Goal: Task Accomplishment & Management: Complete application form

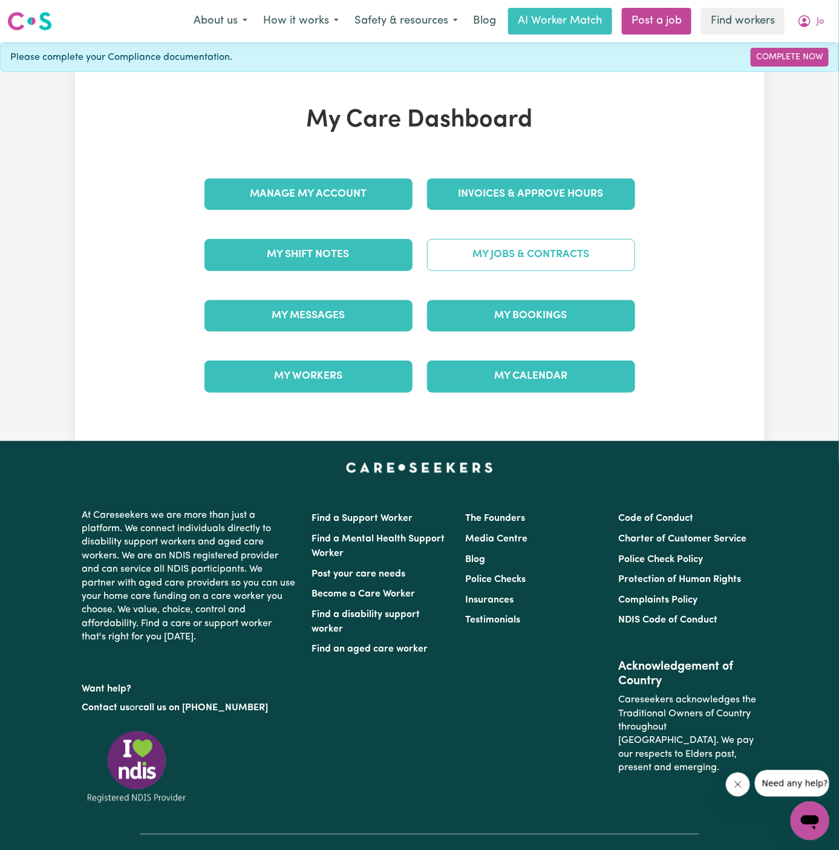
click at [511, 246] on link "My Jobs & Contracts" at bounding box center [531, 254] width 208 height 31
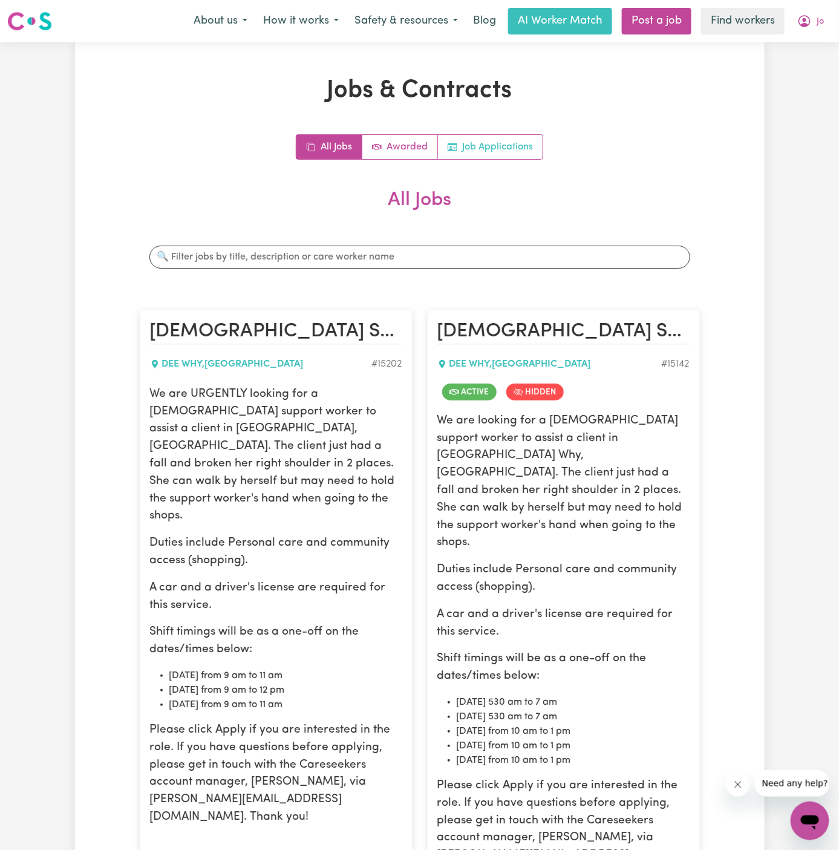
click at [490, 143] on link "Job Applications" at bounding box center [490, 147] width 105 height 24
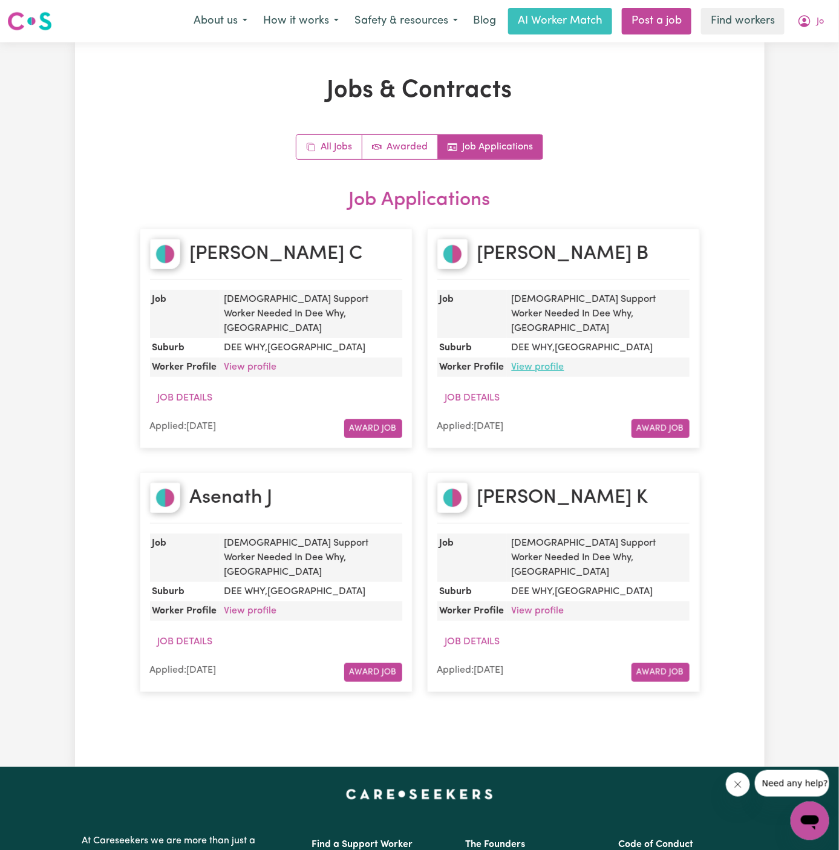
click at [544, 362] on link "View profile" at bounding box center [538, 367] width 53 height 10
click at [592, 258] on div "[PERSON_NAME]" at bounding box center [563, 259] width 252 height 41
copy h2 "[PERSON_NAME]"
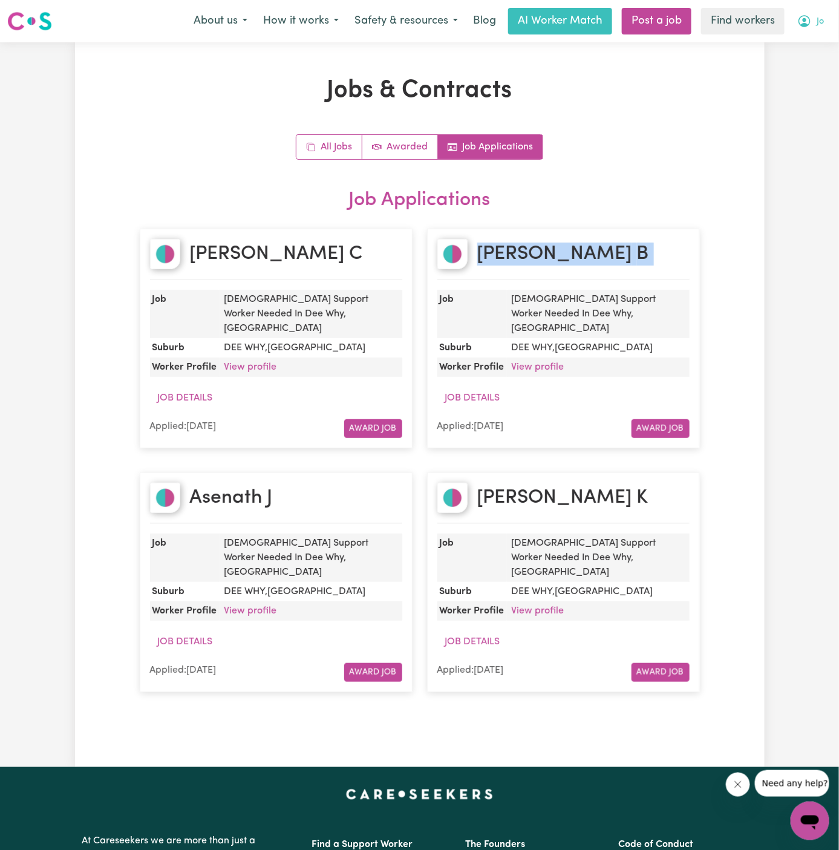
click at [806, 28] on icon "My Account" at bounding box center [804, 21] width 15 height 15
click at [780, 51] on link "My Dashboard" at bounding box center [784, 47] width 96 height 23
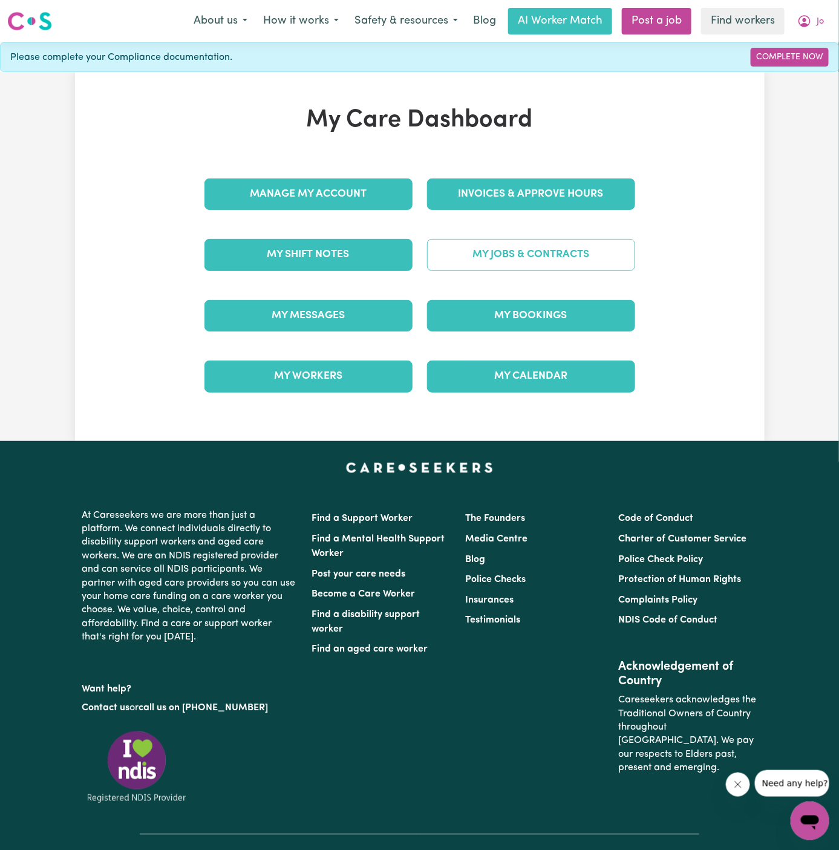
click at [548, 255] on link "My Jobs & Contracts" at bounding box center [531, 254] width 208 height 31
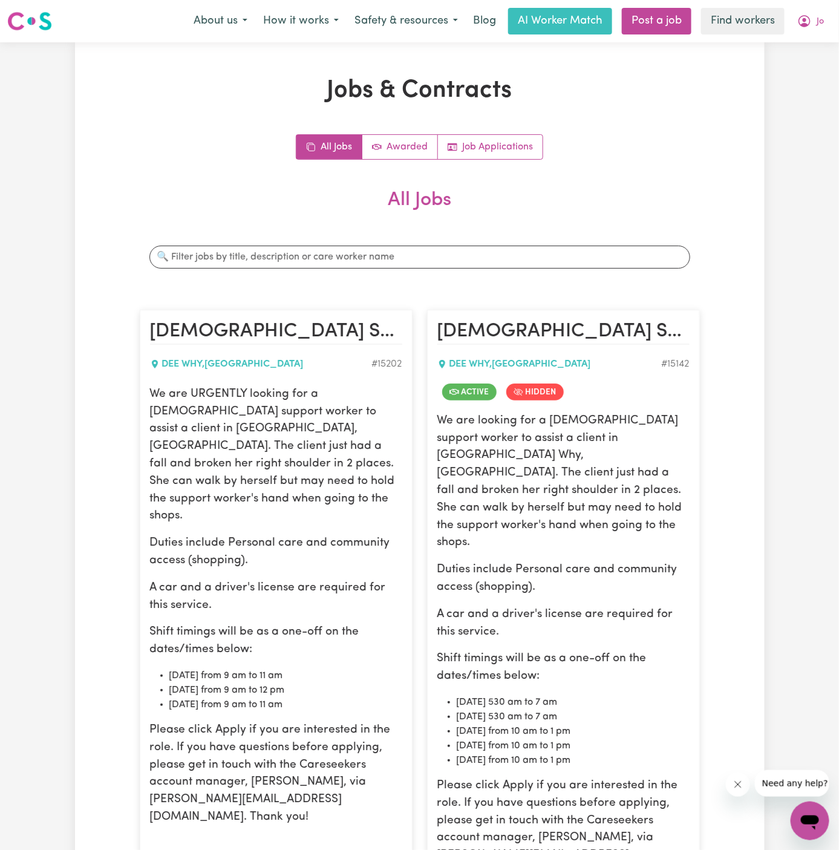
scroll to position [104, 0]
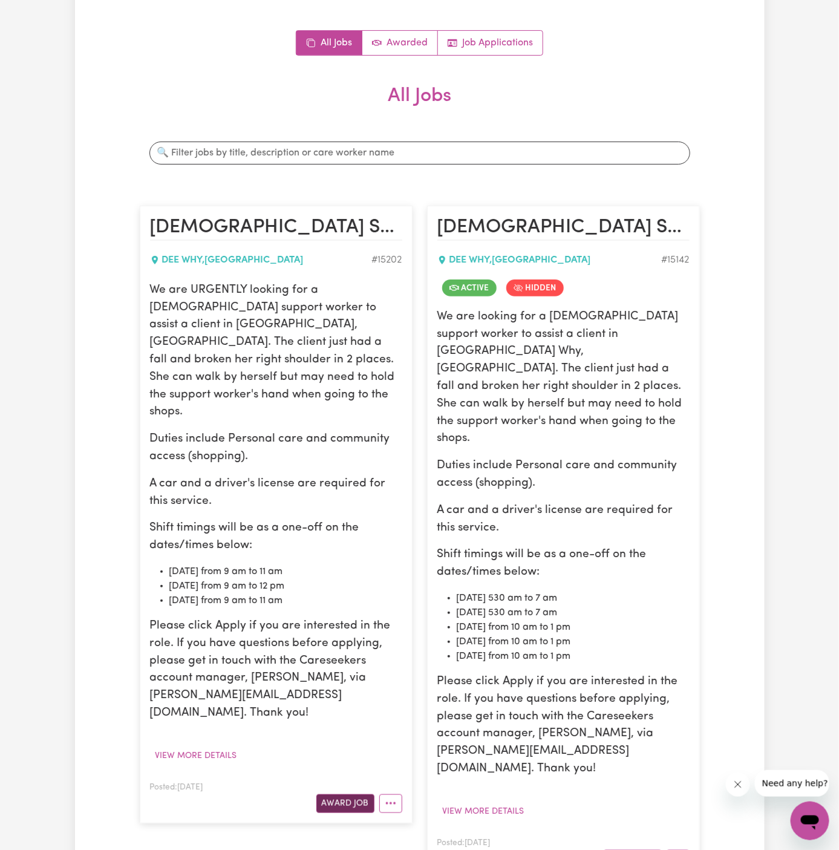
click at [361, 794] on button "Award Job" at bounding box center [345, 803] width 58 height 19
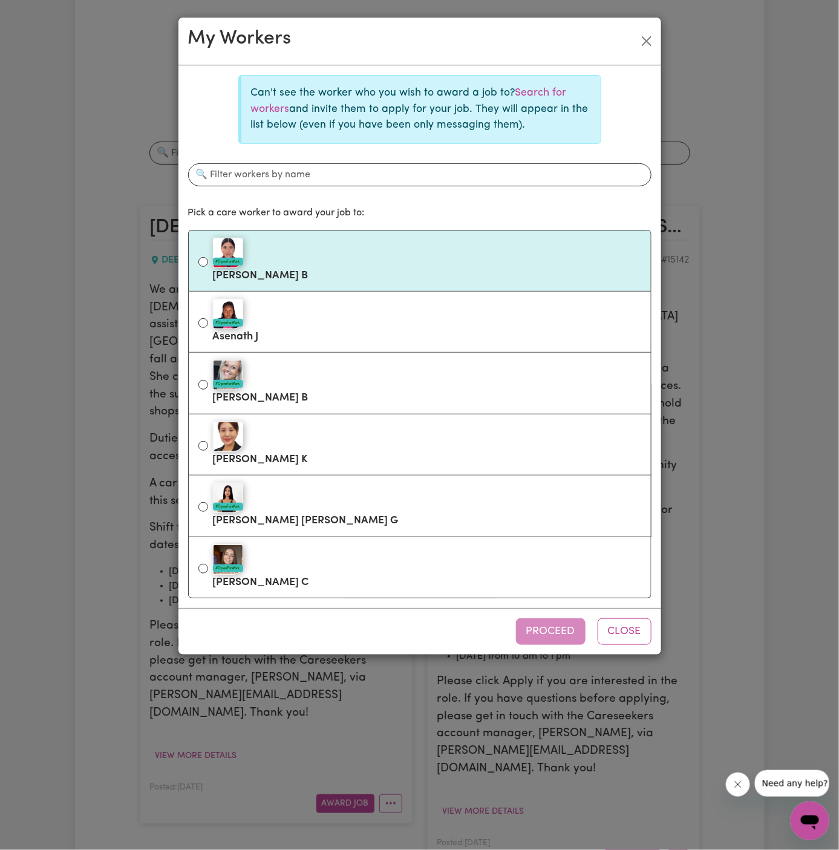
click at [351, 269] on label "#OpenForWork [PERSON_NAME]" at bounding box center [427, 260] width 428 height 51
click at [208, 267] on input "#OpenForWork [PERSON_NAME]" at bounding box center [203, 262] width 10 height 10
radio input "true"
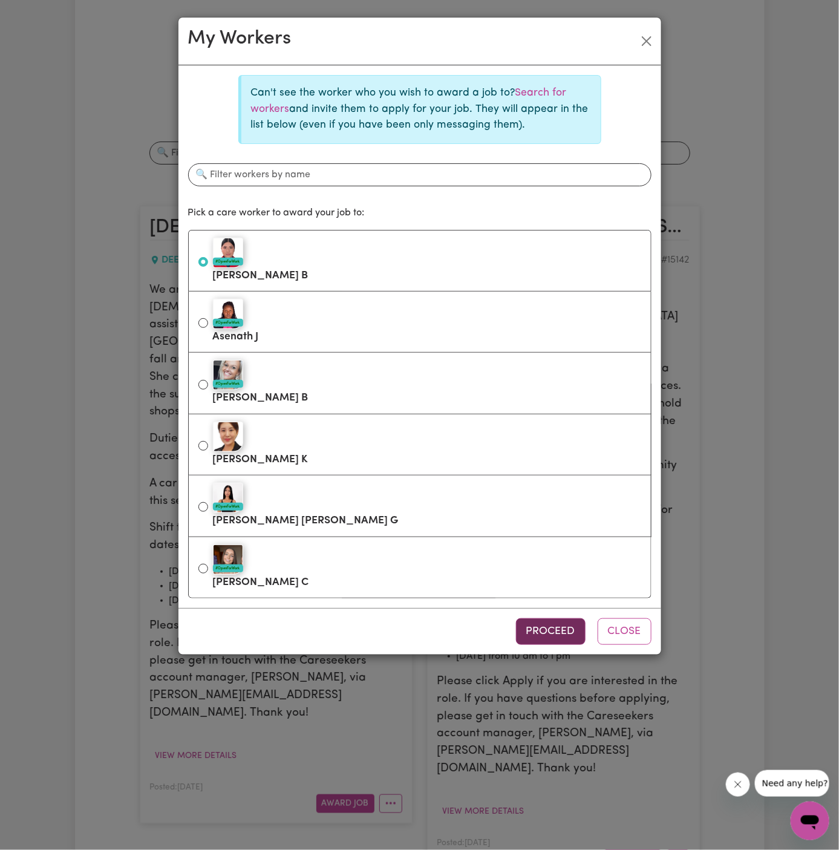
click at [548, 635] on button "Proceed" at bounding box center [551, 631] width 70 height 27
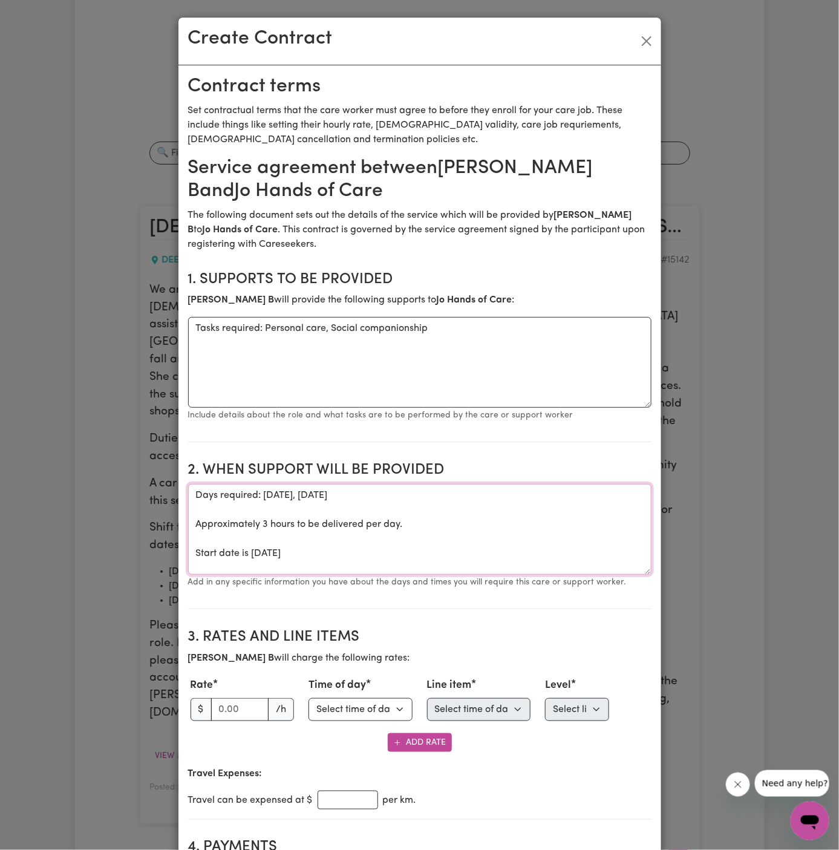
click at [318, 534] on textarea "Days required: [DATE], [DATE] Approximately 3 hours to be delivered per day. St…" at bounding box center [419, 529] width 463 height 91
click at [198, 551] on textarea "Days required: [DATE], [DATE] Approximately 3 hours to be delivered per day. St…" at bounding box center [419, 529] width 463 height 91
click at [323, 382] on textarea "Tasks required: Personal care, Social companionship" at bounding box center [419, 362] width 463 height 91
drag, startPoint x: 264, startPoint y: 330, endPoint x: 134, endPoint y: 312, distance: 131.3
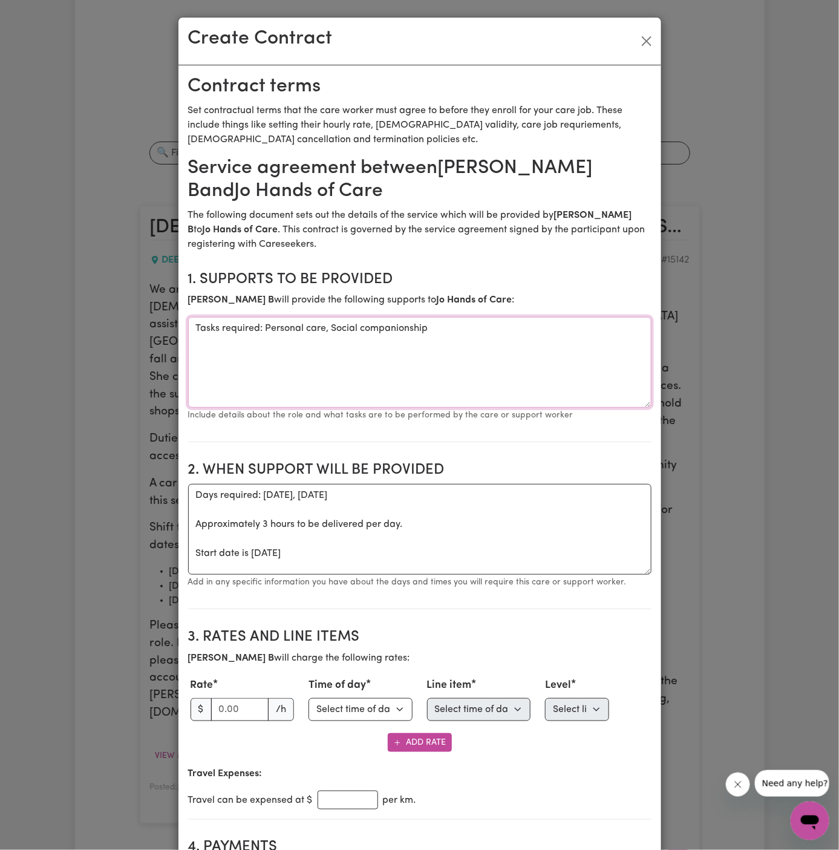
click at [134, 312] on div "Create Contract Contract terms Set contractual terms that the care worker must …" at bounding box center [419, 425] width 839 height 850
click at [399, 330] on textarea "Personal care, Social companionship" at bounding box center [419, 362] width 463 height 91
click at [367, 330] on textarea "Personal care, Social companionship and community access" at bounding box center [419, 362] width 463 height 91
click at [447, 349] on textarea "Personal care, Social companionship, and community access" at bounding box center [419, 362] width 463 height 91
type textarea "Personal care, Social companionship, and community access"
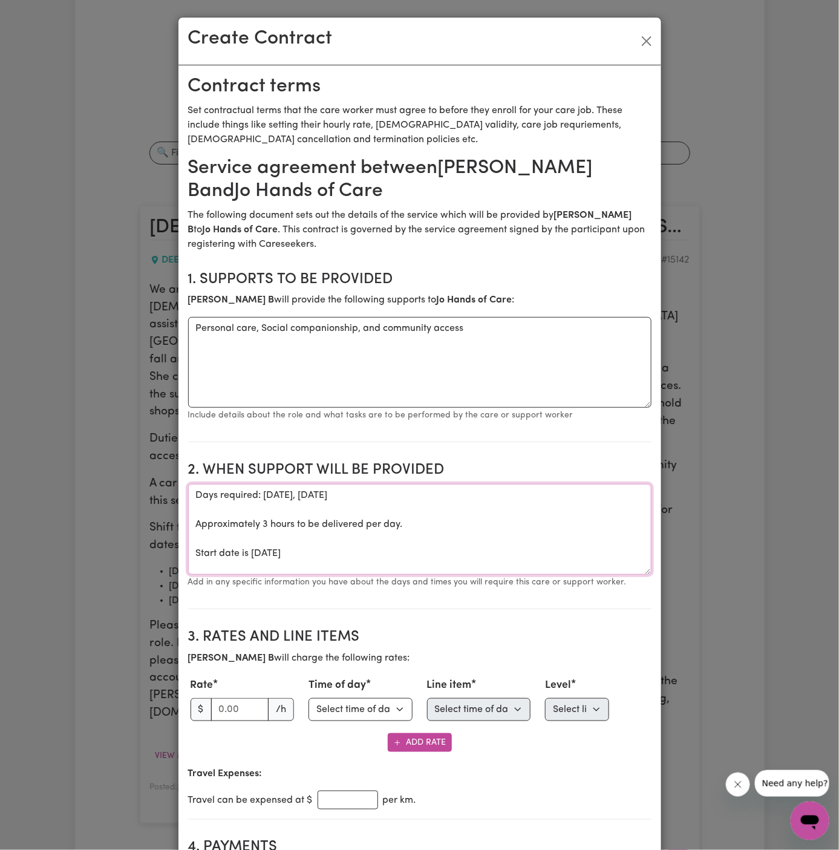
click at [462, 571] on textarea "Days required: [DATE], [DATE] Approximately 3 hours to be delivered per day. St…" at bounding box center [419, 529] width 463 height 91
click at [266, 554] on textarea "Days required: [DATE], [DATE] Approximately 3 hours to be delivered per day. St…" at bounding box center [419, 529] width 463 height 91
drag, startPoint x: 388, startPoint y: 551, endPoint x: 174, endPoint y: 495, distance: 221.5
click at [174, 495] on div "Create Contract Contract terms Set contractual terms that the care worker must …" at bounding box center [419, 425] width 839 height 850
paste textarea "[DATE] from 9 am to 12 pm [DATE] from 9 am to 11 am"
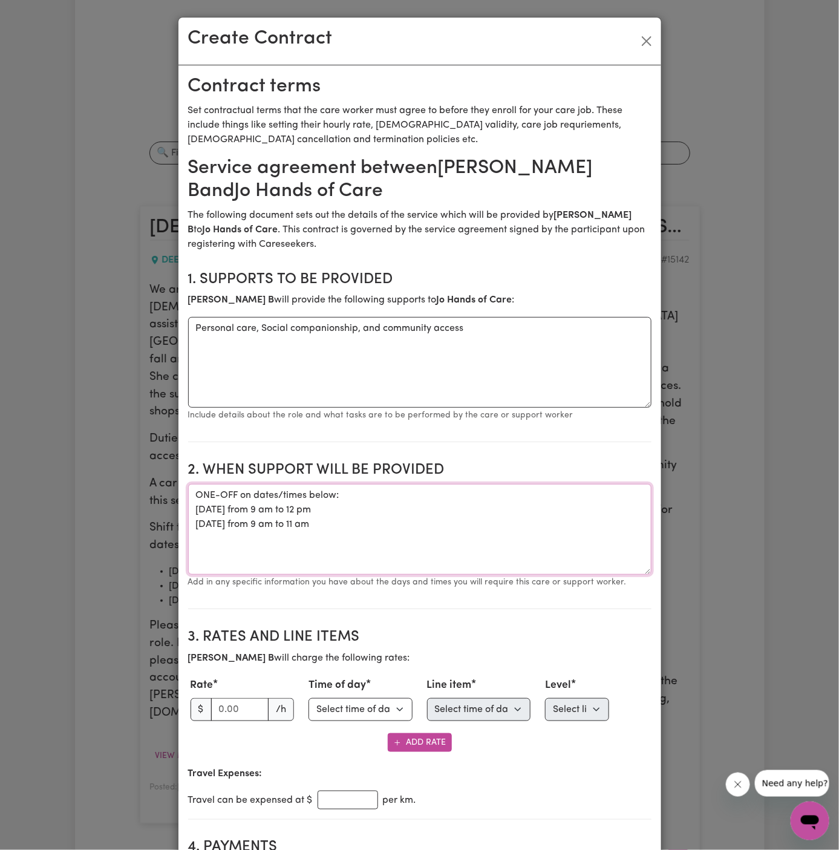
click at [369, 516] on textarea "ONE-OFF on dates/times below: [DATE] from 9 am to 12 pm [DATE] from 9 am to 11 …" at bounding box center [419, 529] width 463 height 91
paste textarea "appointment at [GEOGRAPHIC_DATA]"
click at [375, 524] on textarea "ONE-OFF on dates/times below: [DATE] from 9 am to 12 pm, appointment at [GEOGRA…" at bounding box center [419, 529] width 463 height 91
paste textarea "assist with personal care, shopping, and household tasks"
click at [483, 542] on textarea "ONE-OFF on dates/times below: [DATE] from 9 am to 12 pm, appointment at [GEOGRA…" at bounding box center [419, 529] width 463 height 91
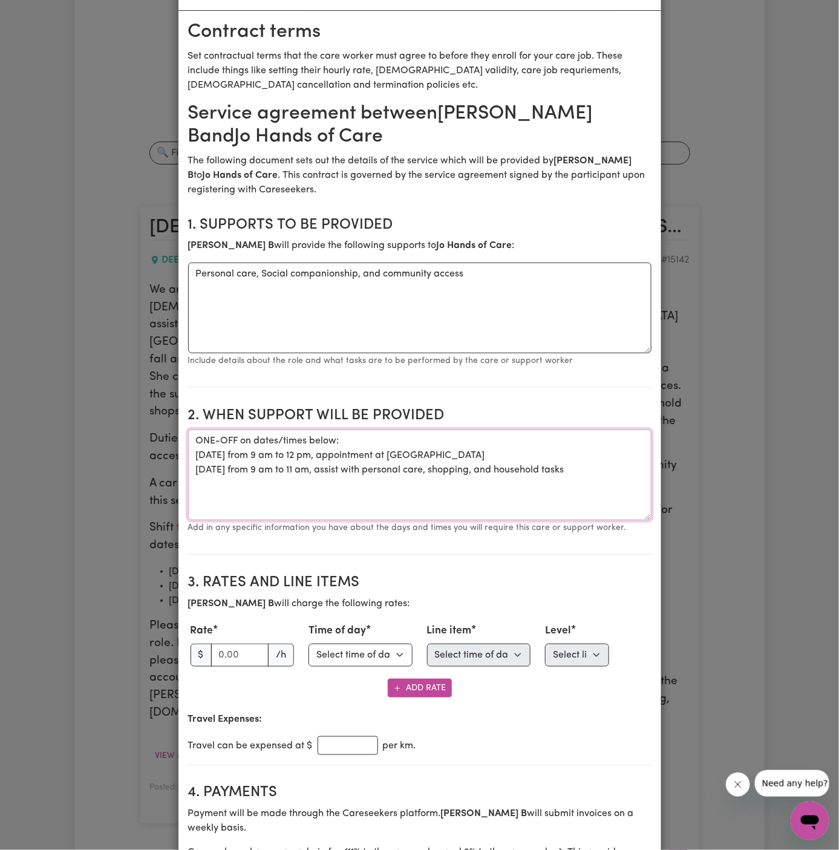
scroll to position [99, 0]
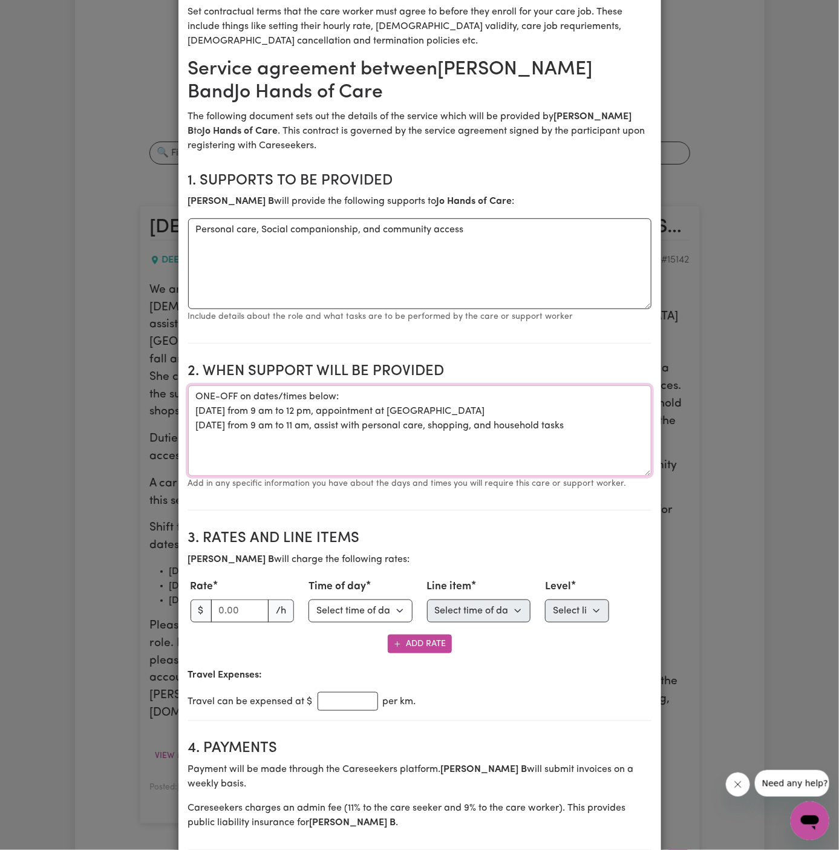
type textarea "ONE-OFF on dates/times below: [DATE] from 9 am to 12 pm, appointment at [GEOGRA…"
click at [224, 609] on input "number" at bounding box center [240, 611] width 58 height 23
type input "45"
click at [357, 604] on select "Select time of day Weekday Daytime Weekday Evening [DATE] [DATE] Public Holiday…" at bounding box center [361, 611] width 104 height 23
select select "WEEKDAY_DAYTIME"
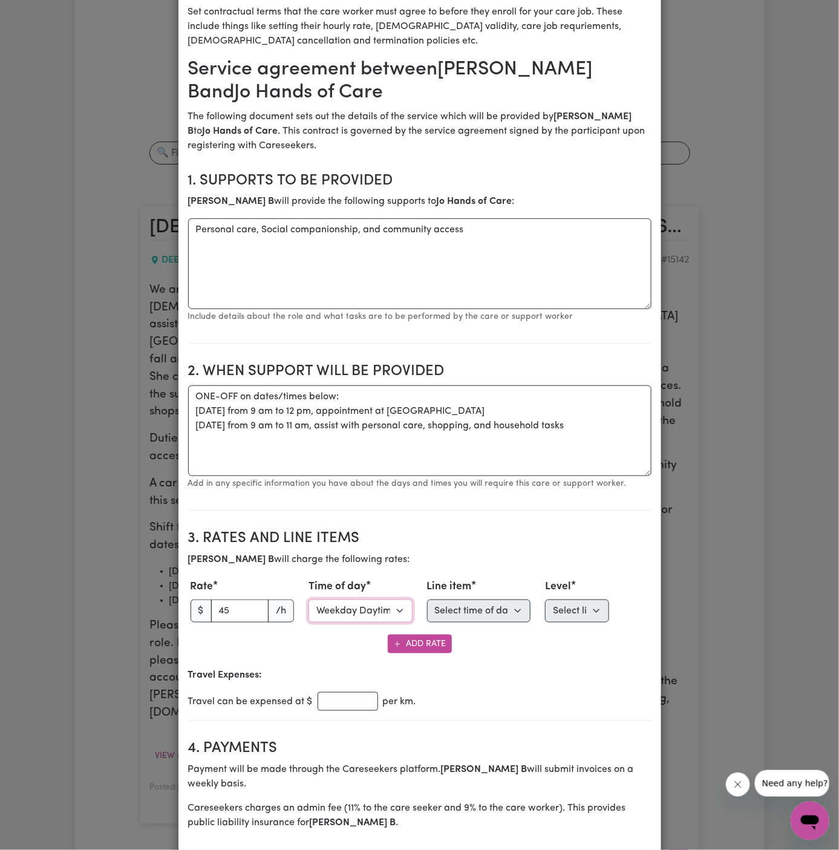
click at [309, 600] on select "Select time of day Weekday Daytime Weekday Evening [DATE] [DATE] Public Holiday…" at bounding box center [361, 611] width 104 height 23
click at [474, 607] on select "Select line item Assistance with Self Care Activities Assistance with personal …" at bounding box center [479, 611] width 104 height 23
select select "PERSONAL_DOMESTIC_ACTIVITIES"
click at [427, 600] on select "Select line item Assistance with Self Care Activities Assistance with personal …" at bounding box center [479, 611] width 104 height 23
click at [568, 606] on select "Select level Standard Level 1" at bounding box center [577, 611] width 64 height 23
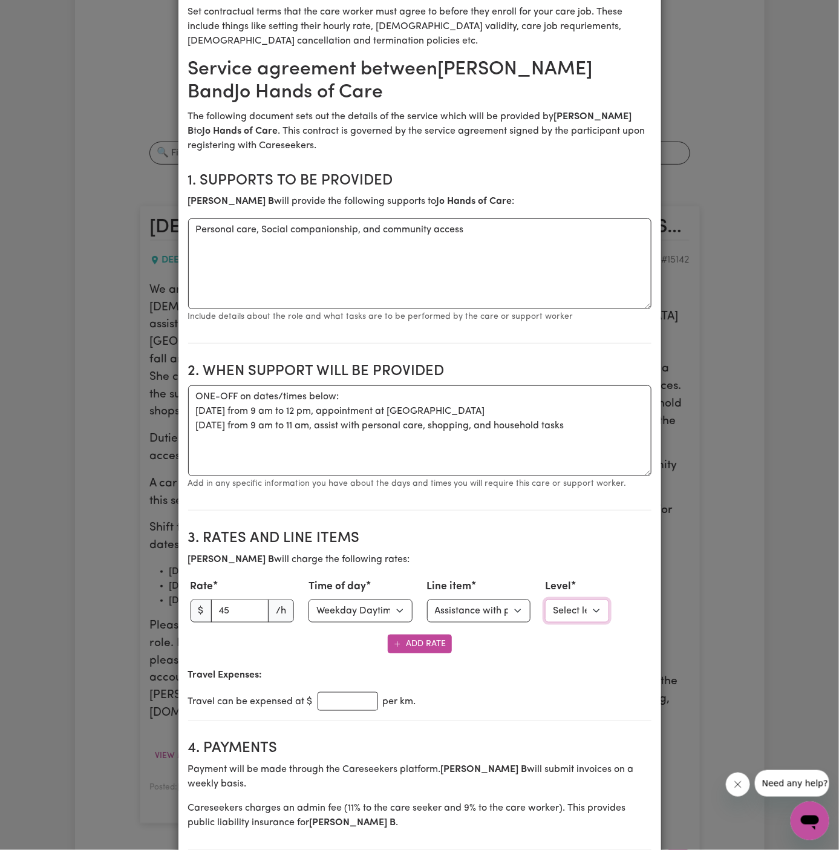
select select "ONE"
click at [545, 600] on select "Select level Standard Level 1" at bounding box center [577, 611] width 64 height 23
click at [327, 692] on input "number" at bounding box center [348, 701] width 61 height 19
type input "0.90"
click at [358, 736] on section "4. Payments Payment will be made through the Careseekers platform. [PERSON_NAME…" at bounding box center [419, 791] width 463 height 120
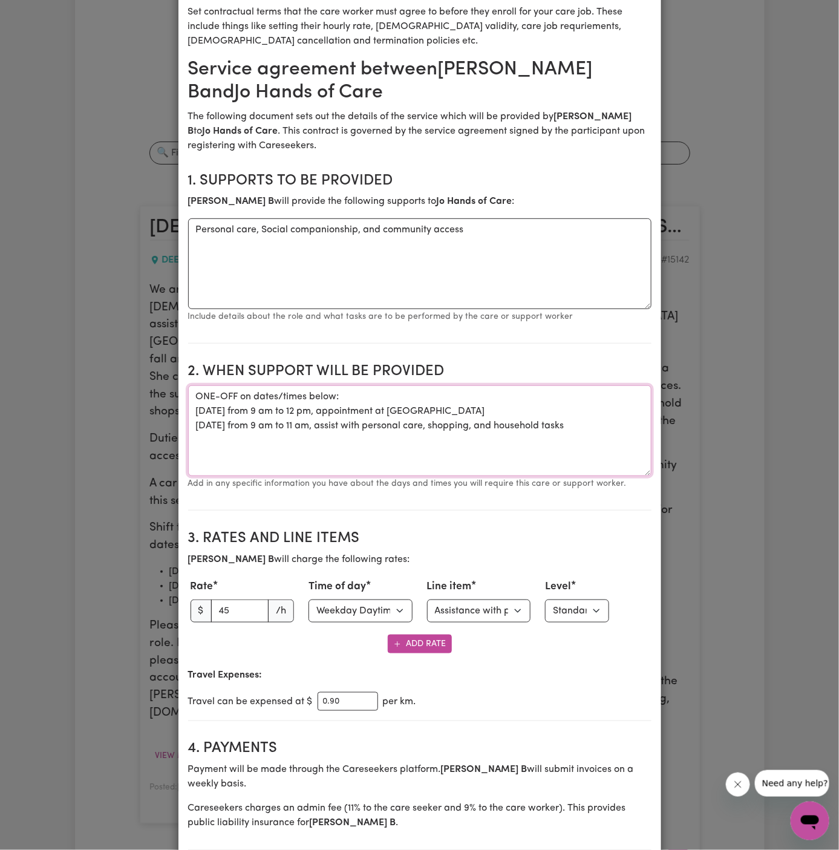
click at [457, 424] on textarea "ONE-OFF on dates/times below: [DATE] from 9 am to 12 pm, appointment at [GEOGRA…" at bounding box center [419, 430] width 463 height 91
click at [499, 425] on textarea "ONE-OFF on dates/times below: [DATE] from 9 am to 12 pm, appointment at [GEOGRA…" at bounding box center [419, 430] width 463 height 91
click at [408, 430] on textarea "ONE-OFF on dates/times below: [DATE] from 9 am to 12 pm, appointment at [GEOGRA…" at bounding box center [419, 430] width 463 height 91
click at [343, 408] on textarea "ONE-OFF on dates/times below: [DATE] from 9 am to 12 pm, appointment at [GEOGRA…" at bounding box center [419, 430] width 463 height 91
click at [420, 418] on textarea "ONE-OFF on dates/times below: [DATE] from 9 am to 130 pm, appointment at [GEOGR…" at bounding box center [419, 430] width 463 height 91
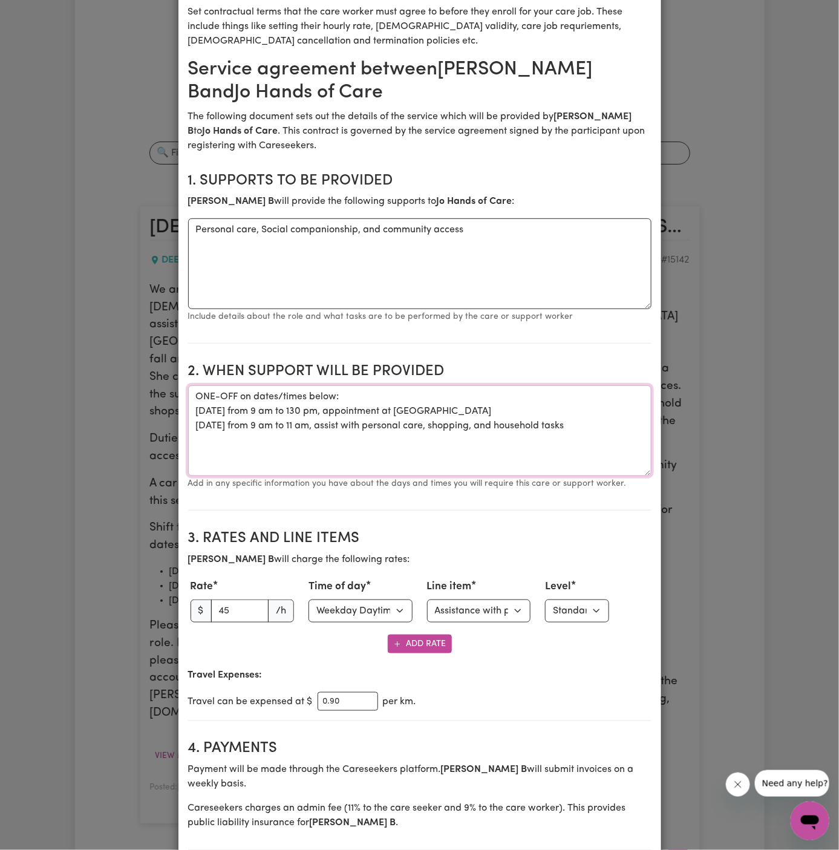
click at [464, 425] on textarea "ONE-OFF on dates/times below: [DATE] from 9 am to 130 pm, appointment at [GEOGR…" at bounding box center [419, 430] width 463 height 91
click at [568, 441] on textarea "ONE-OFF on dates/times below: [DATE] from 9 am to 130 pm, appointment at [GEOGR…" at bounding box center [419, 430] width 463 height 91
click at [525, 428] on textarea "ONE-OFF on dates/times below: [DATE] from 9 am to 130 pm, appointment at [GEOGR…" at bounding box center [419, 430] width 463 height 91
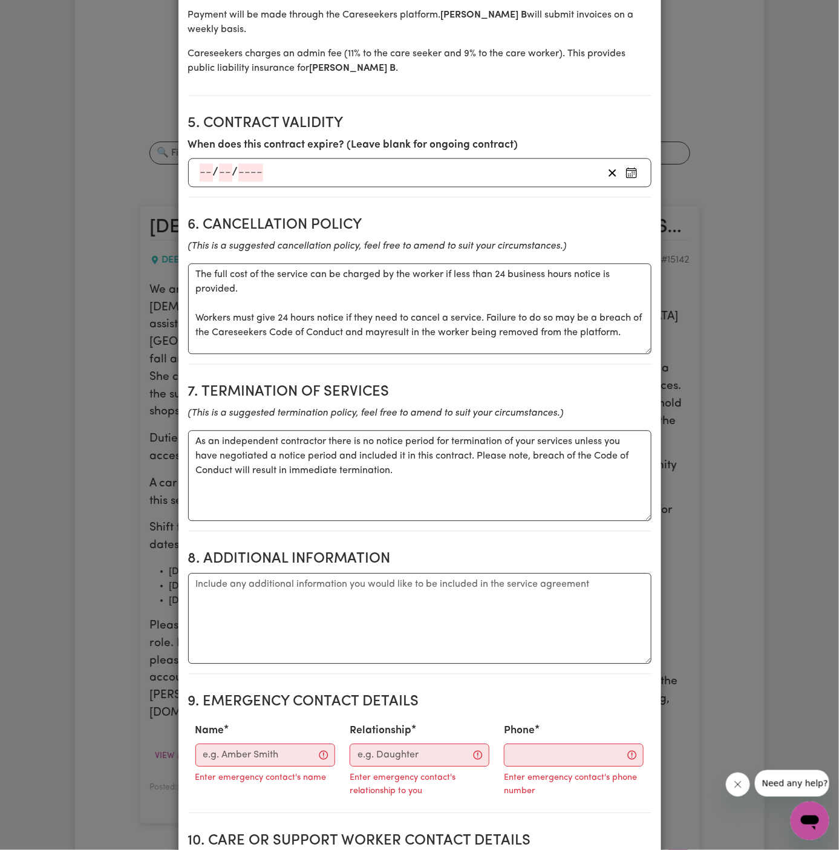
scroll to position [857, 0]
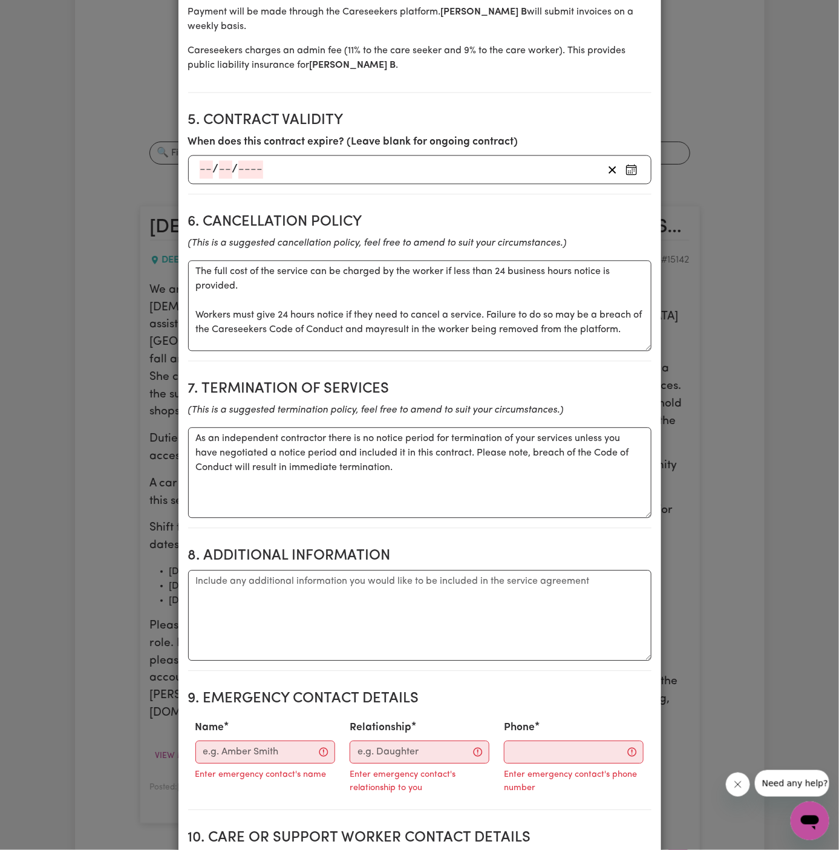
type textarea "ONE-OFF on dates/times below: [DATE] from 9 am to 130 pm, appointment at [GEOGR…"
click at [341, 624] on textarea "Additional information" at bounding box center [419, 615] width 463 height 91
paste textarea "[STREET_ADDRESS]"
click at [458, 585] on textarea "Client's Address: [STREET_ADDRESS]" at bounding box center [419, 615] width 463 height 91
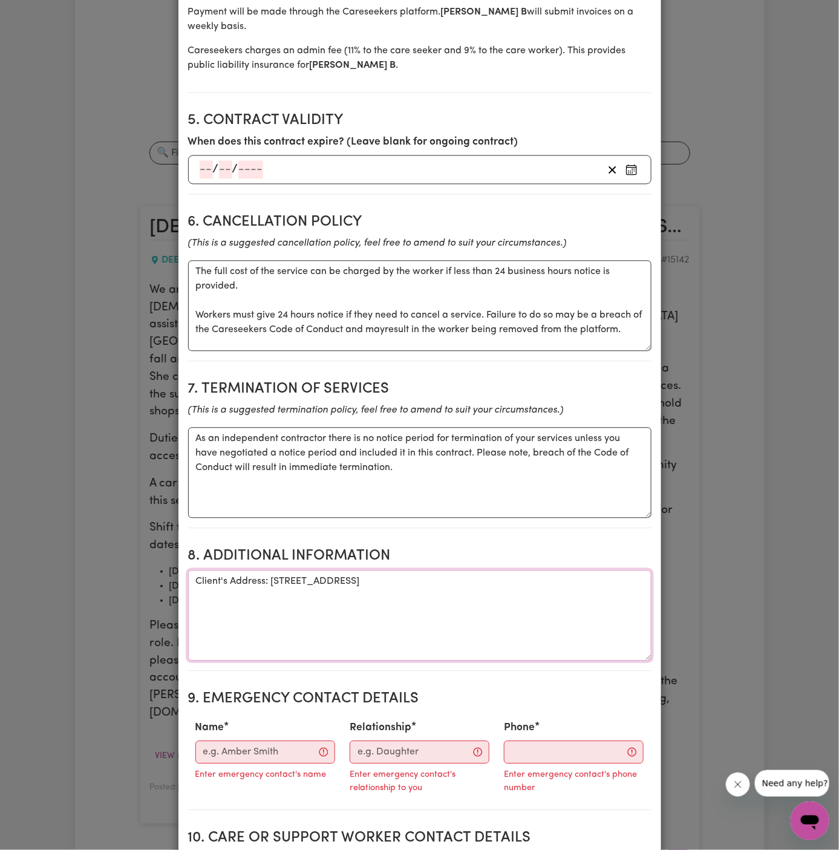
paste textarea "park in 7-11 next door because there will be no parking in front of Jo's place …"
click at [589, 594] on textarea "Client's Address: [STREET_ADDRESS] park in 7-11 next door because there will be…" at bounding box center [419, 615] width 463 height 91
click at [210, 597] on textarea "Client's Address: [STREET_ADDRESS] park in 7-11 next door because there will be…" at bounding box center [419, 615] width 463 height 91
click at [201, 596] on textarea "Client's Address: [STREET_ADDRESS] park in 7-11 next door because there will be…" at bounding box center [419, 615] width 463 height 91
drag, startPoint x: 227, startPoint y: 598, endPoint x: 254, endPoint y: 600, distance: 27.3
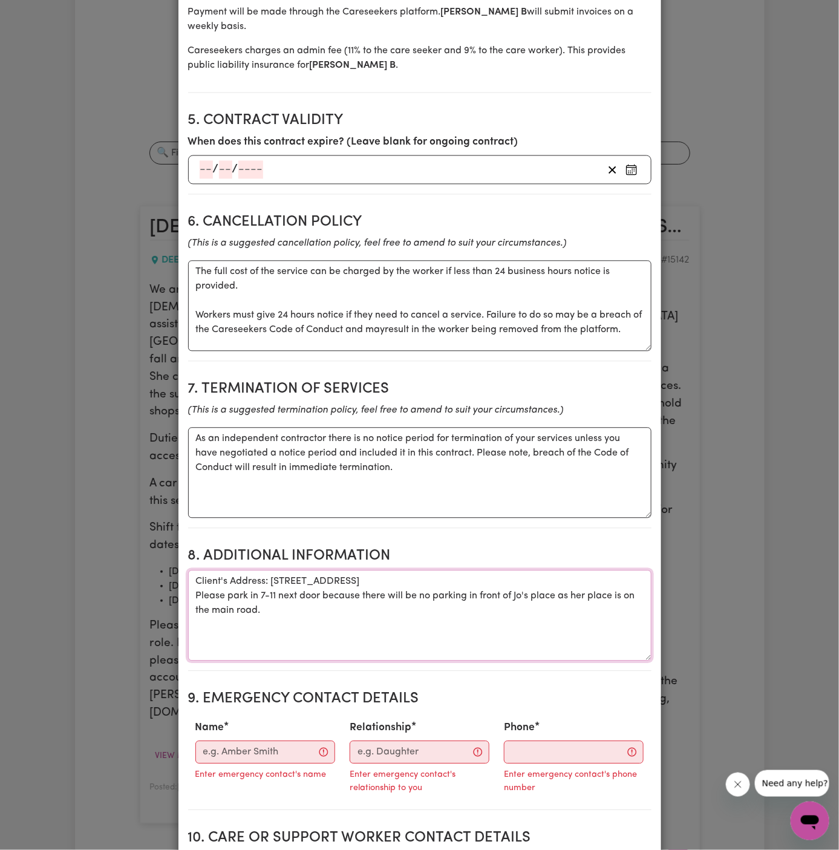
click at [227, 598] on textarea "Client's Address: [STREET_ADDRESS] Please park in 7-11 next door because there …" at bounding box center [419, 615] width 463 height 91
click at [254, 600] on textarea "Client's Address: [STREET_ADDRESS] Please park in 7-11 next door because there …" at bounding box center [419, 615] width 463 height 91
click at [330, 593] on textarea "Client's Address: [STREET_ADDRESS] Please park in 7-11 next door because there …" at bounding box center [419, 615] width 463 height 91
click at [345, 595] on textarea "Client's Address: [STREET_ADDRESS] Please park in 7-11 next door because there …" at bounding box center [419, 615] width 463 height 91
click at [351, 594] on textarea "Client's Address: [STREET_ADDRESS] Please park in 7-11 next door because there …" at bounding box center [419, 615] width 463 height 91
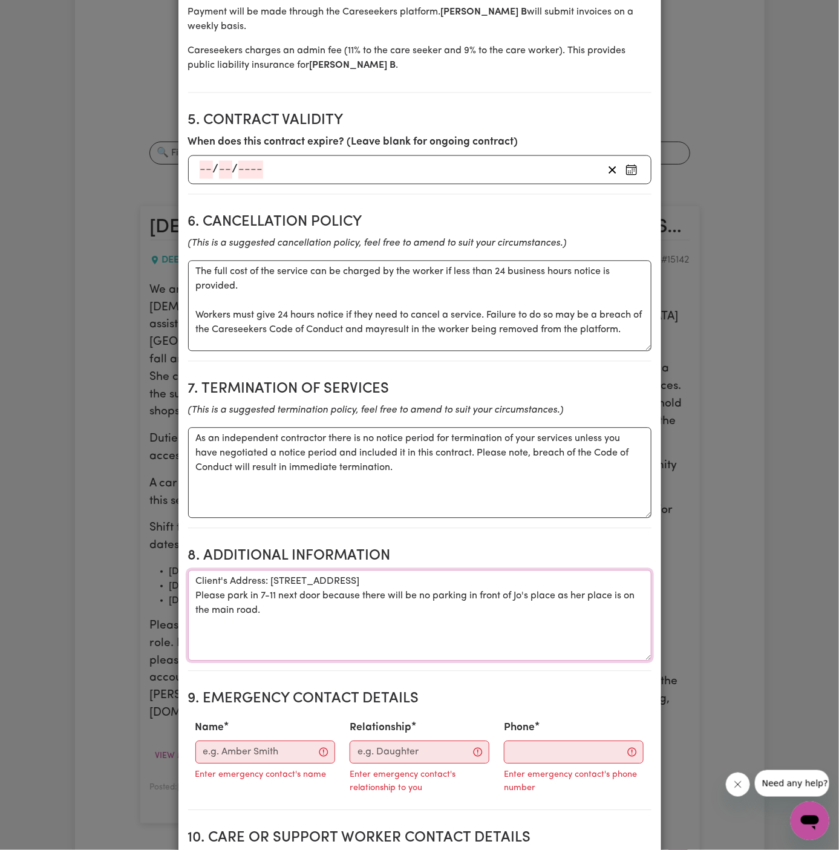
click at [569, 618] on textarea "Client's Address: [STREET_ADDRESS] Please park in 7-11 next door because there …" at bounding box center [419, 615] width 463 height 91
click at [408, 660] on section "8. Additional Information Additional information Client's Address: [STREET_ADDR…" at bounding box center [419, 604] width 463 height 133
click at [581, 598] on textarea "Client's Address: [STREET_ADDRESS] Please park in 7-11 next door because there …" at bounding box center [419, 615] width 463 height 91
click at [546, 597] on textarea "Client's Address: [STREET_ADDRESS] Please park in 7-11 next door because there …" at bounding box center [419, 615] width 463 height 91
type textarea "Client's Address: [STREET_ADDRESS] Please park in 7-11 next door because there …"
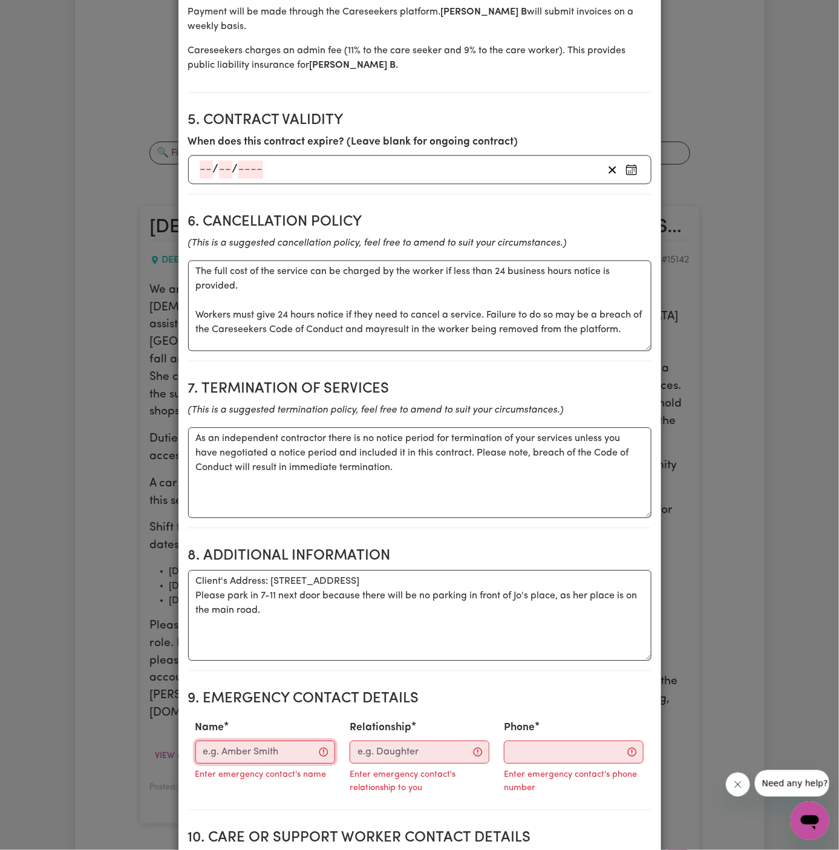
click at [248, 747] on input "Name" at bounding box center [265, 752] width 140 height 23
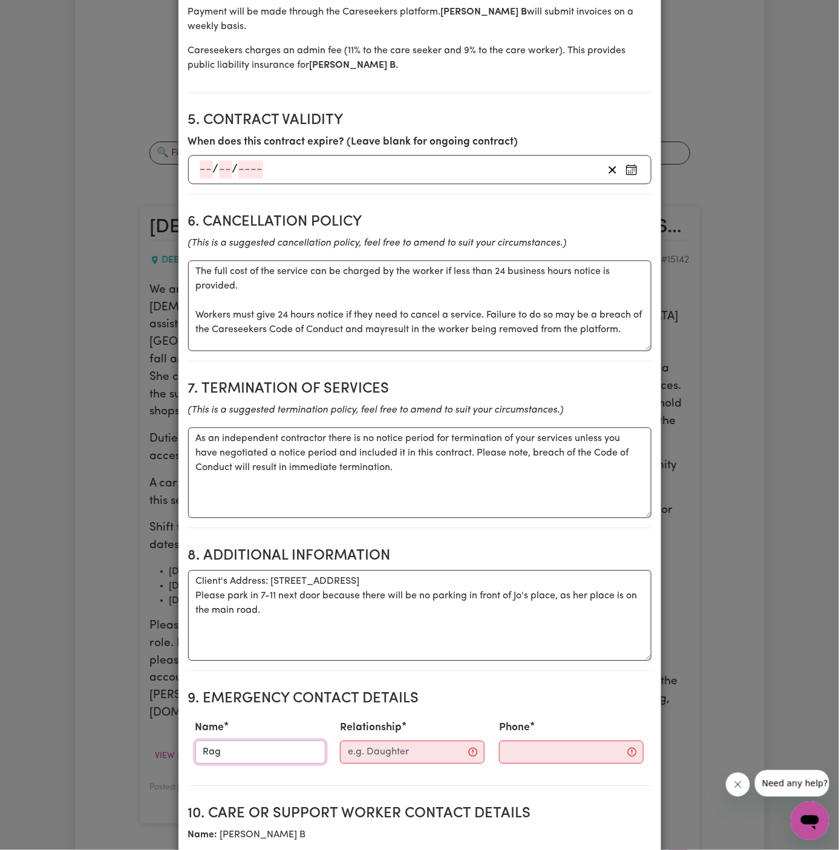
type input "[PERSON_NAME]"
click at [407, 755] on input "Relationship" at bounding box center [412, 752] width 145 height 23
type input "Hands Of Care"
click at [552, 762] on div "Phone" at bounding box center [561, 741] width 161 height 53
click at [512, 756] on input "Phone" at bounding box center [561, 752] width 146 height 23
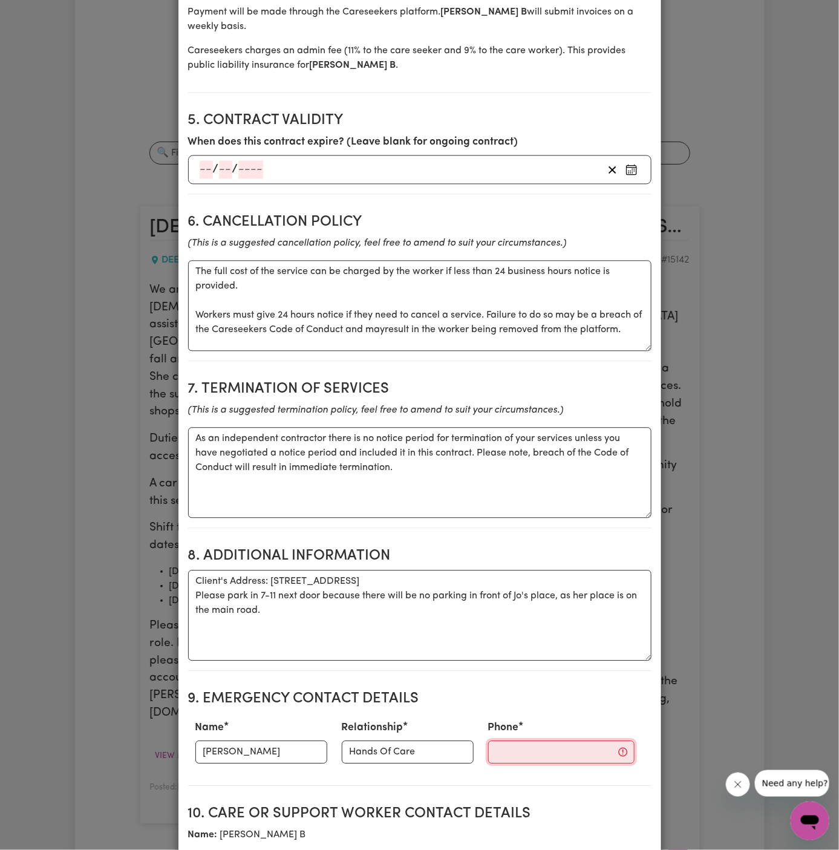
paste input "0424 558 544"
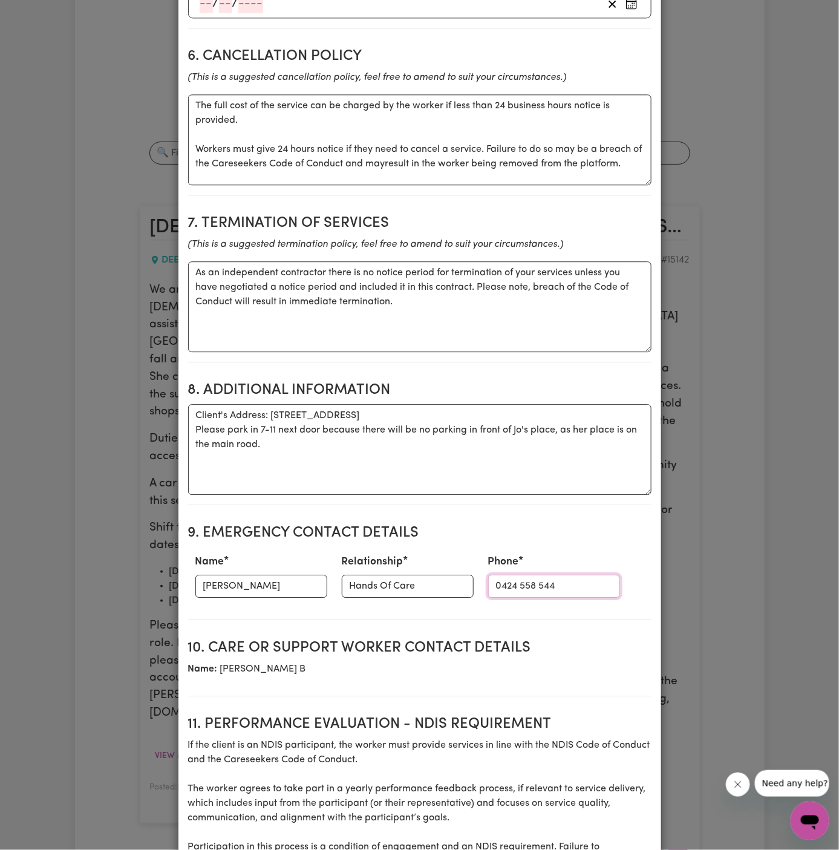
scroll to position [1131, 0]
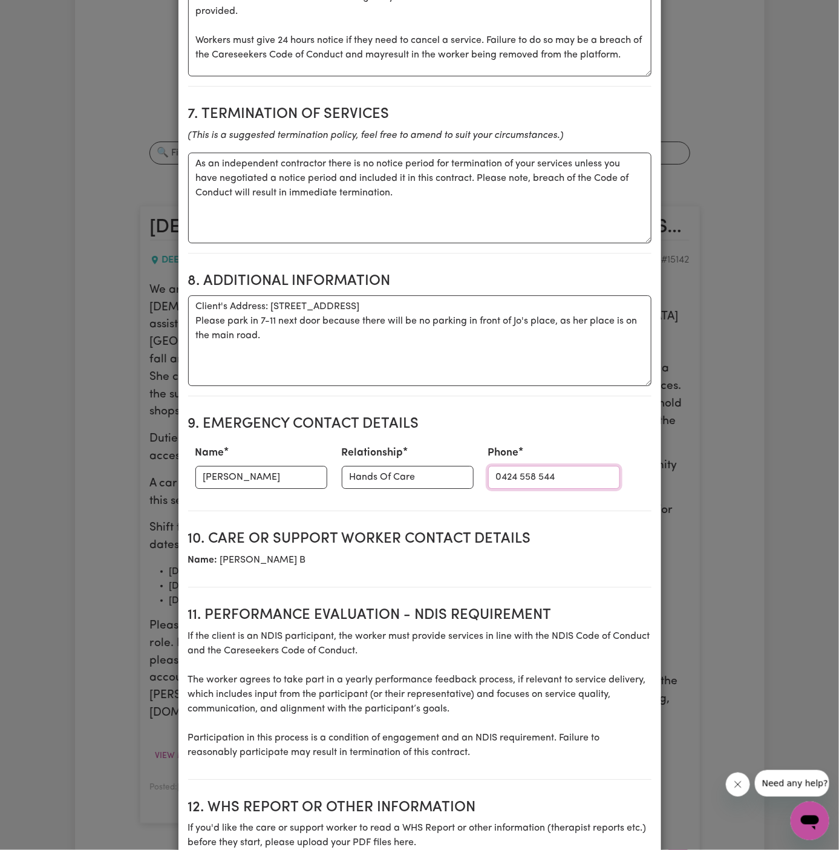
type input "0424 558 544"
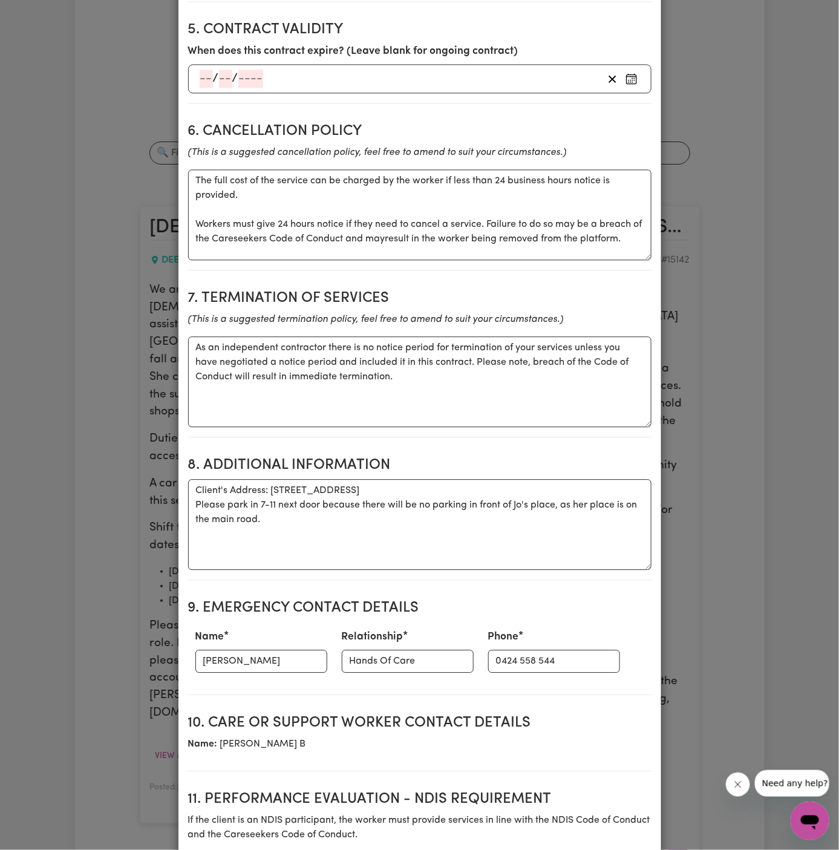
scroll to position [840, 0]
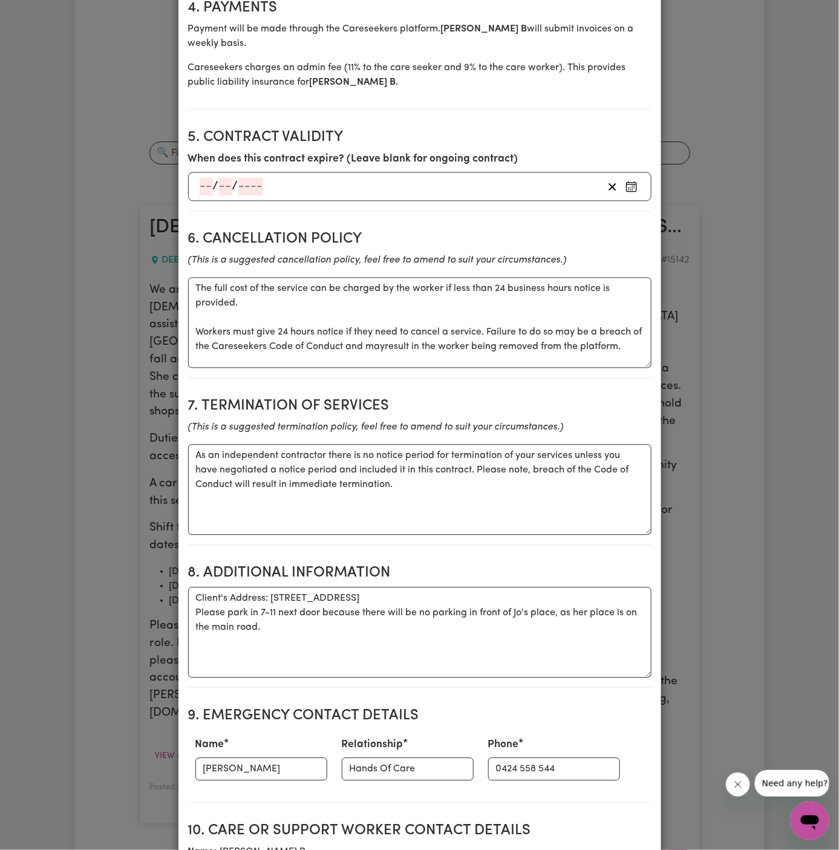
click at [507, 429] on icon "(This is a suggested termination policy, feel free to amend to suit your circum…" at bounding box center [376, 427] width 376 height 10
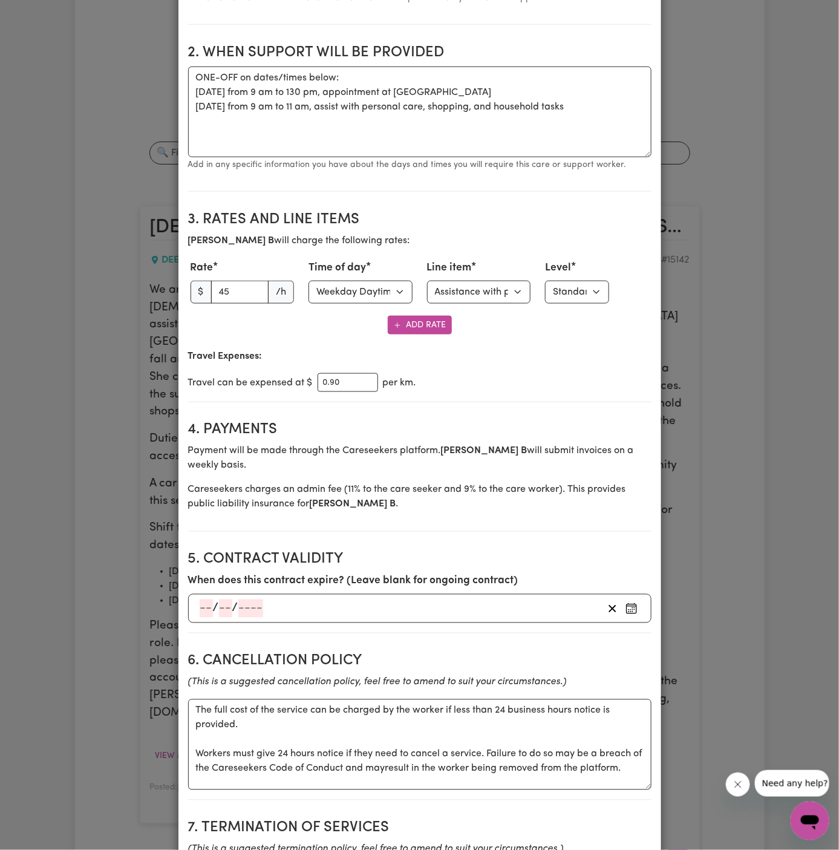
scroll to position [532, 0]
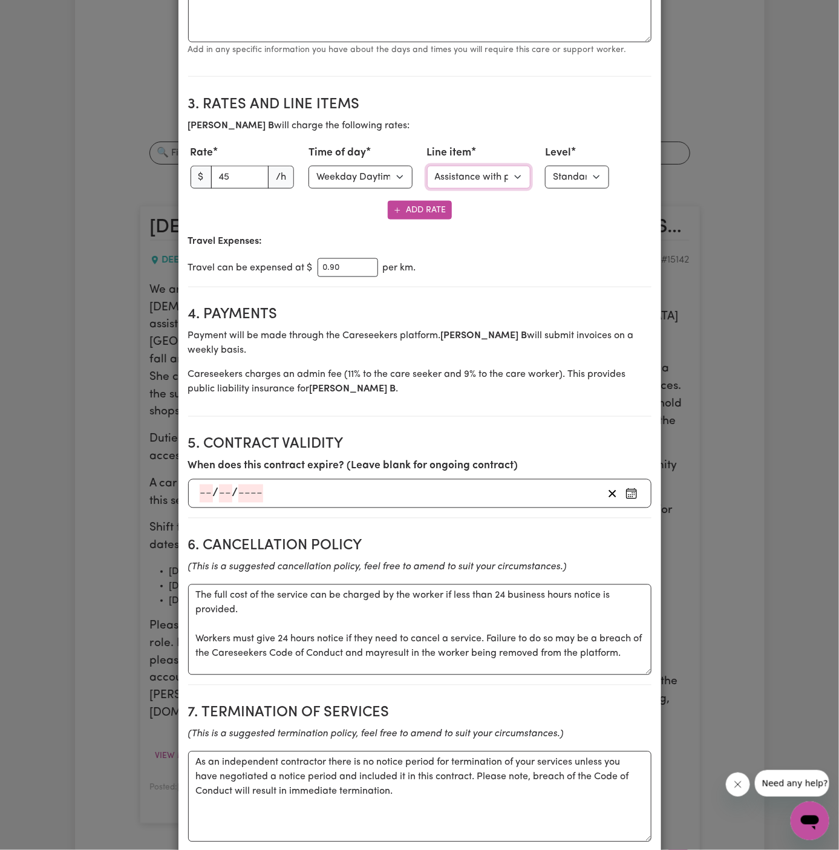
click at [485, 174] on select "Select line item Assistance with Self Care Activities Assistance with personal …" at bounding box center [479, 177] width 104 height 23
click at [427, 166] on select "Select line item Assistance with Self Care Activities Assistance with personal …" at bounding box center [479, 177] width 104 height 23
click at [618, 241] on p "Travel Expenses:" at bounding box center [419, 241] width 463 height 15
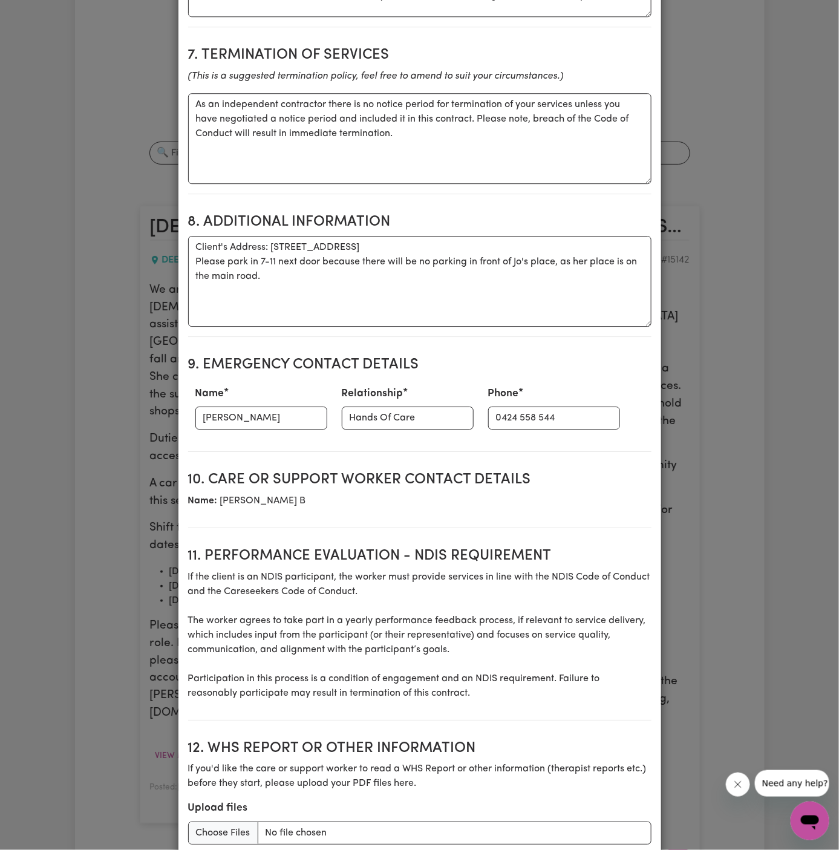
scroll to position [1295, 0]
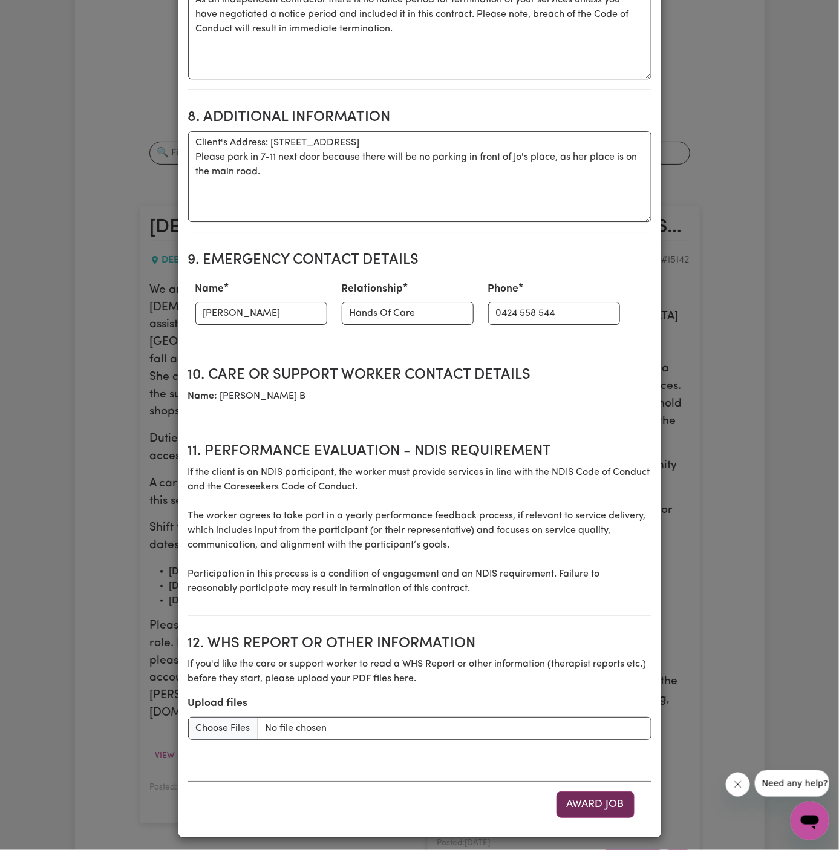
click at [606, 797] on button "Award Job" at bounding box center [596, 804] width 78 height 27
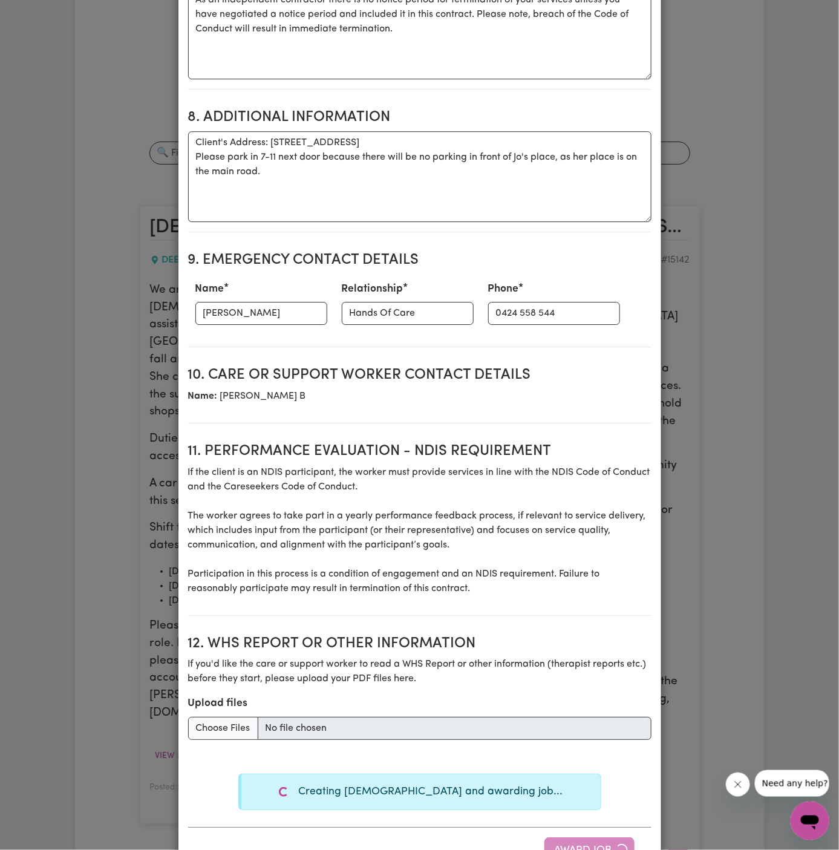
type textarea "Tasks required: Personal care, Social companionship"
type textarea "Days required: [DATE], [DATE] Approximately 3 hours to be delivered per day. St…"
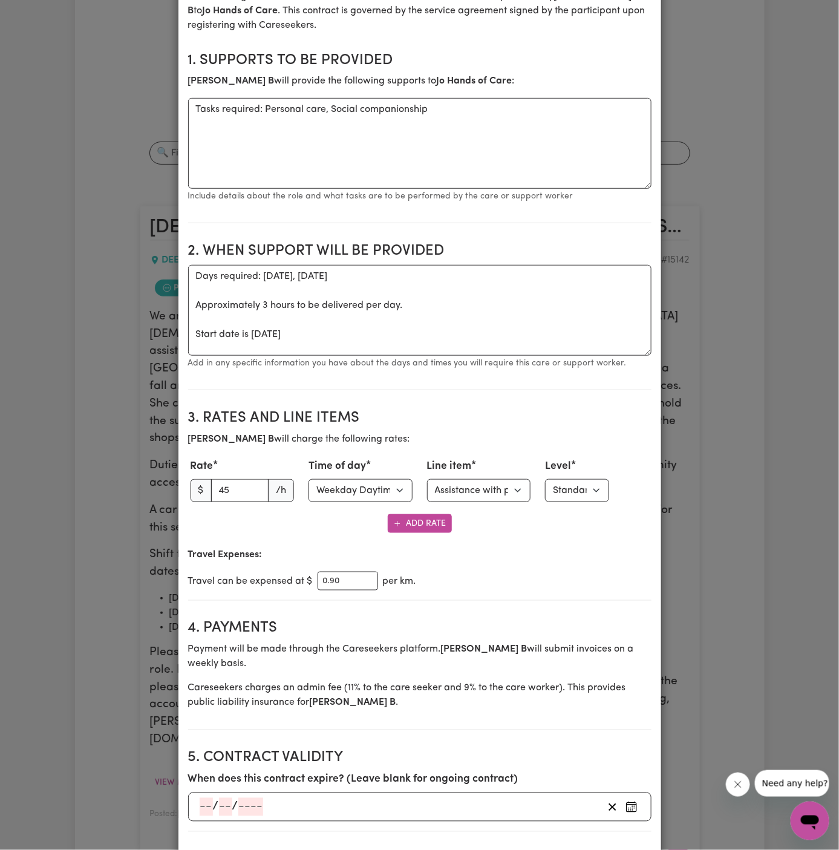
scroll to position [0, 0]
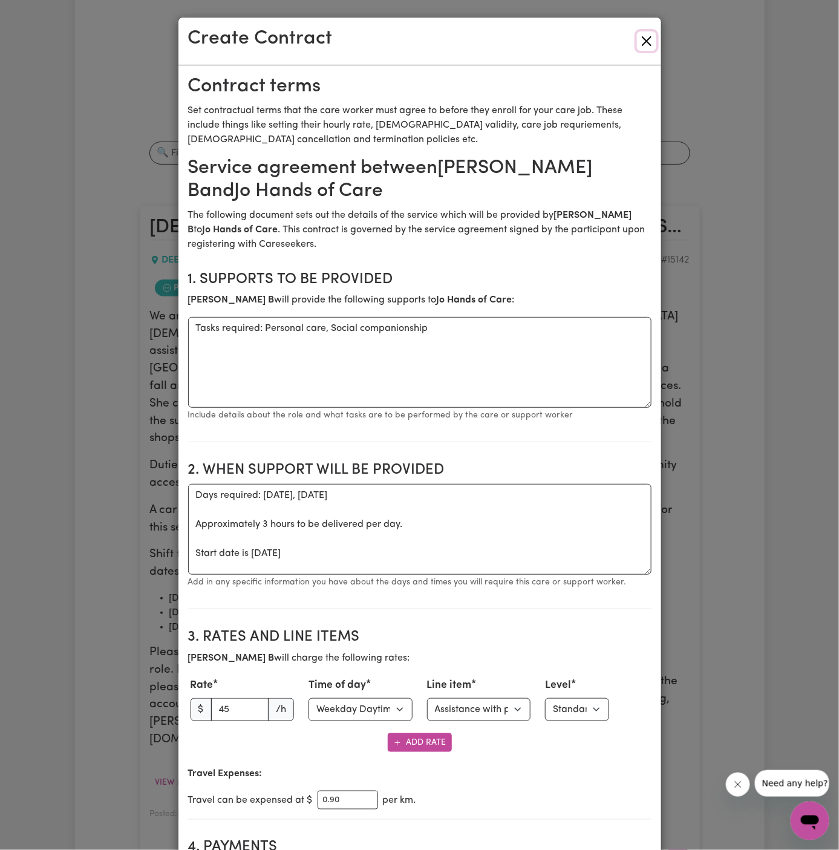
click at [650, 34] on button "Close" at bounding box center [646, 40] width 19 height 19
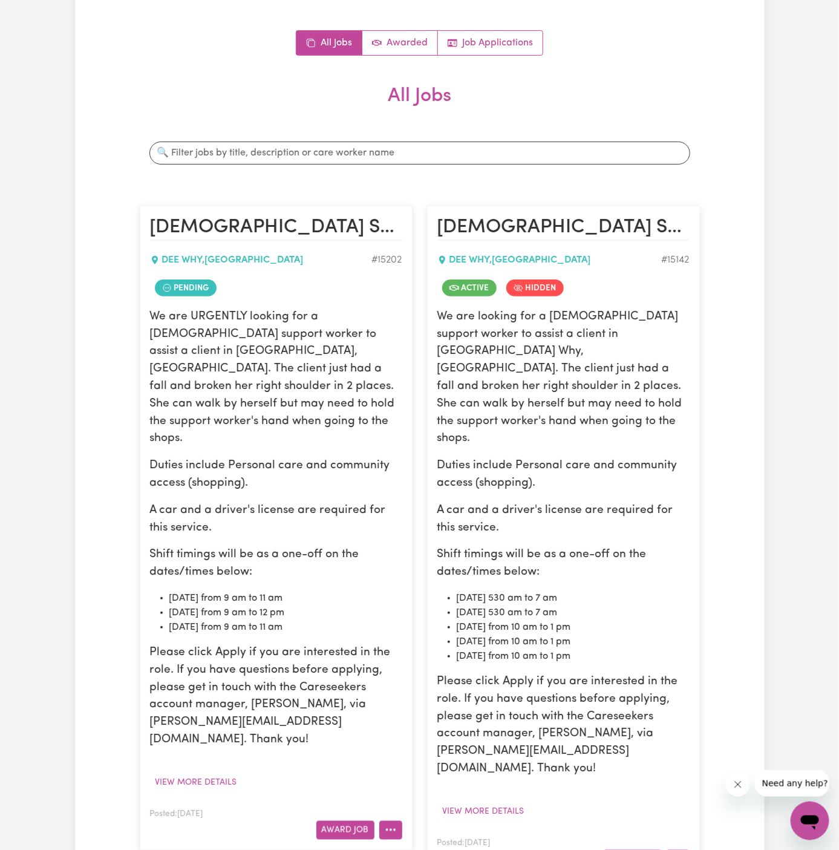
click at [399, 821] on button "More options" at bounding box center [390, 830] width 23 height 19
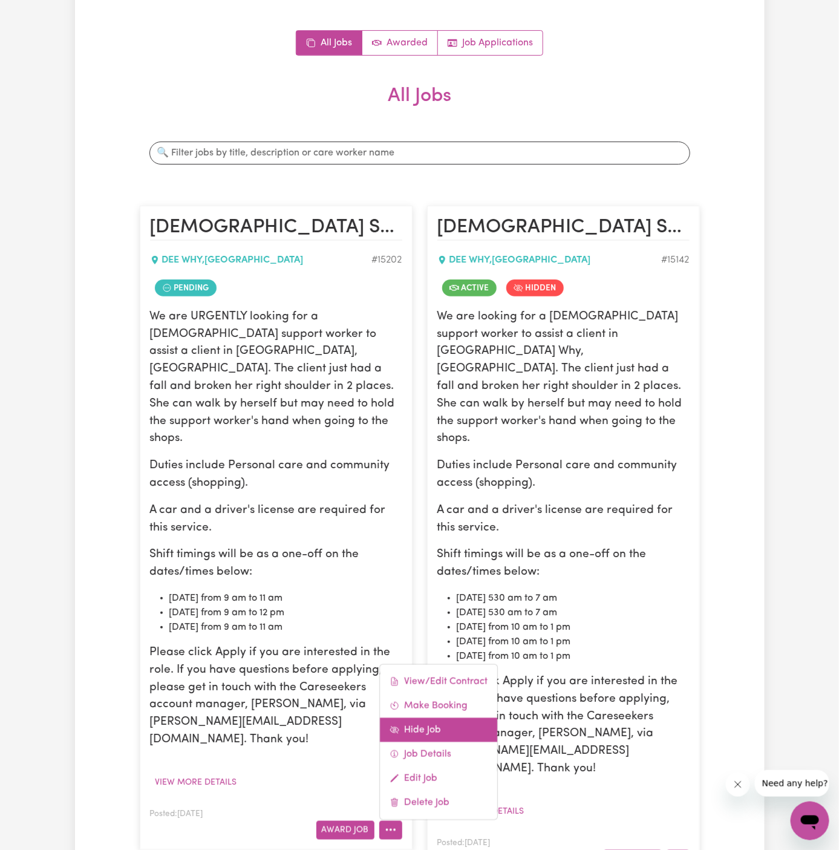
click at [436, 718] on link "Hide Job" at bounding box center [438, 730] width 117 height 24
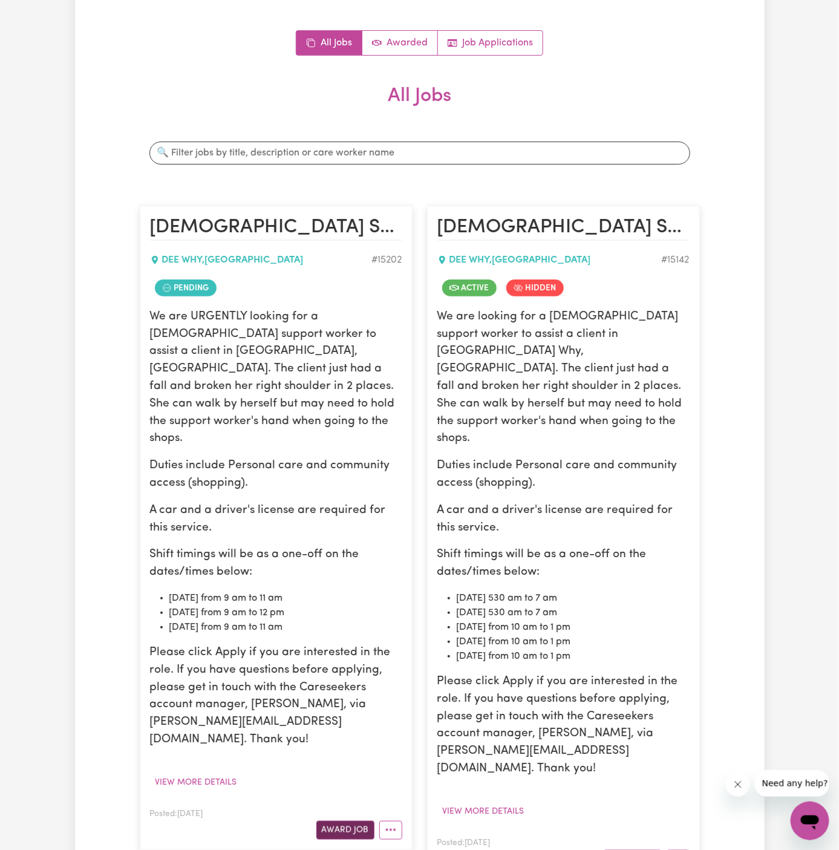
click at [354, 821] on button "Award Job" at bounding box center [345, 830] width 58 height 19
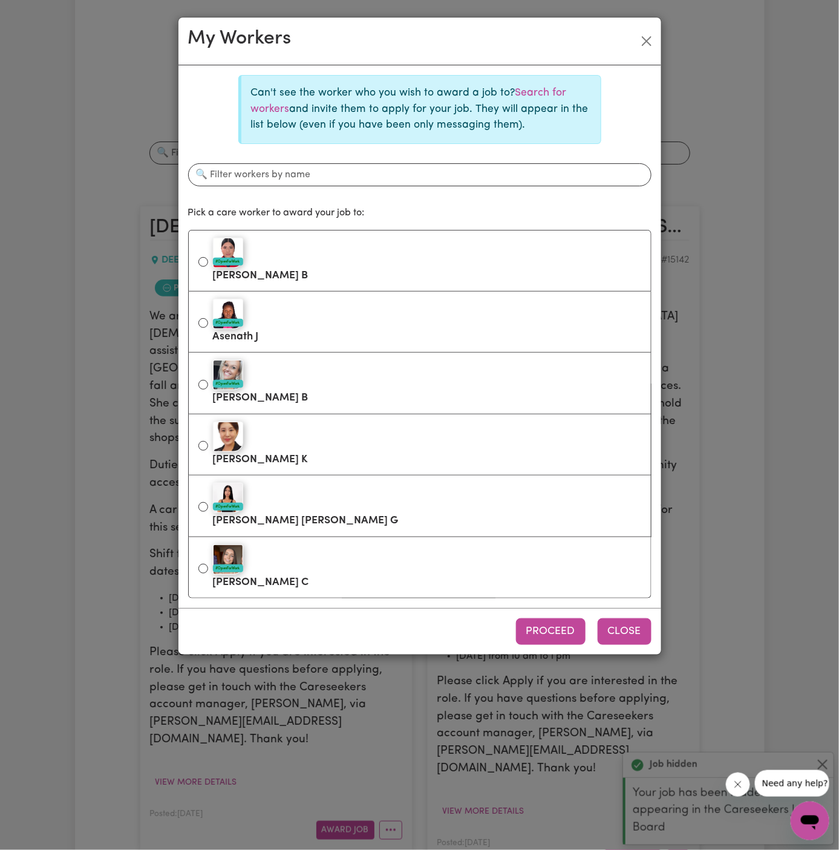
click at [627, 622] on button "Close" at bounding box center [625, 631] width 54 height 27
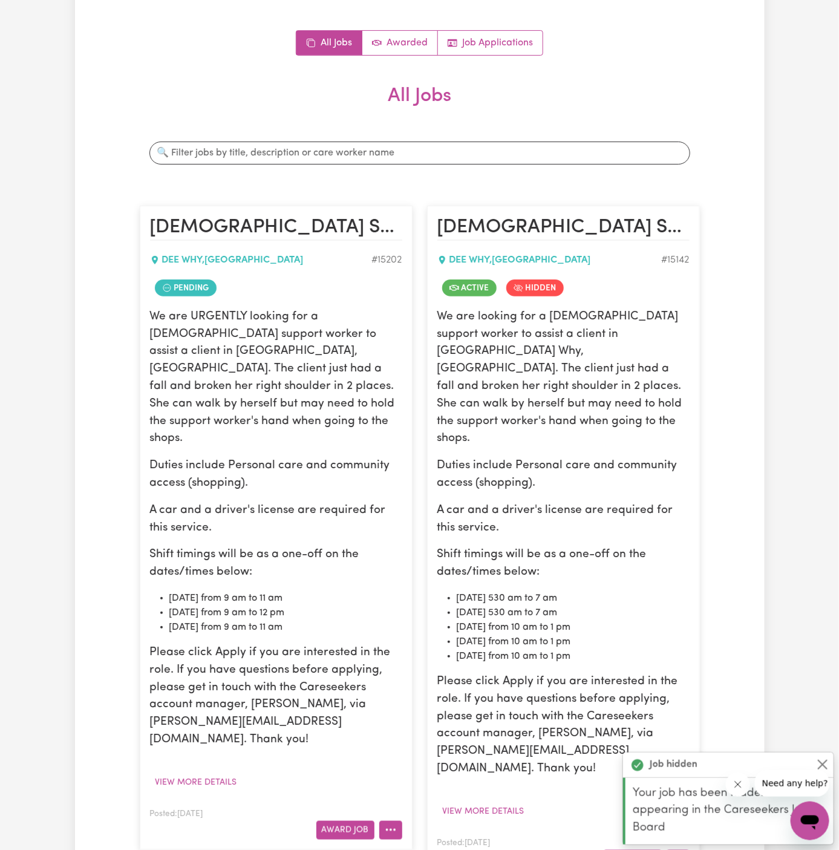
click at [391, 824] on icon "More options" at bounding box center [391, 830] width 12 height 12
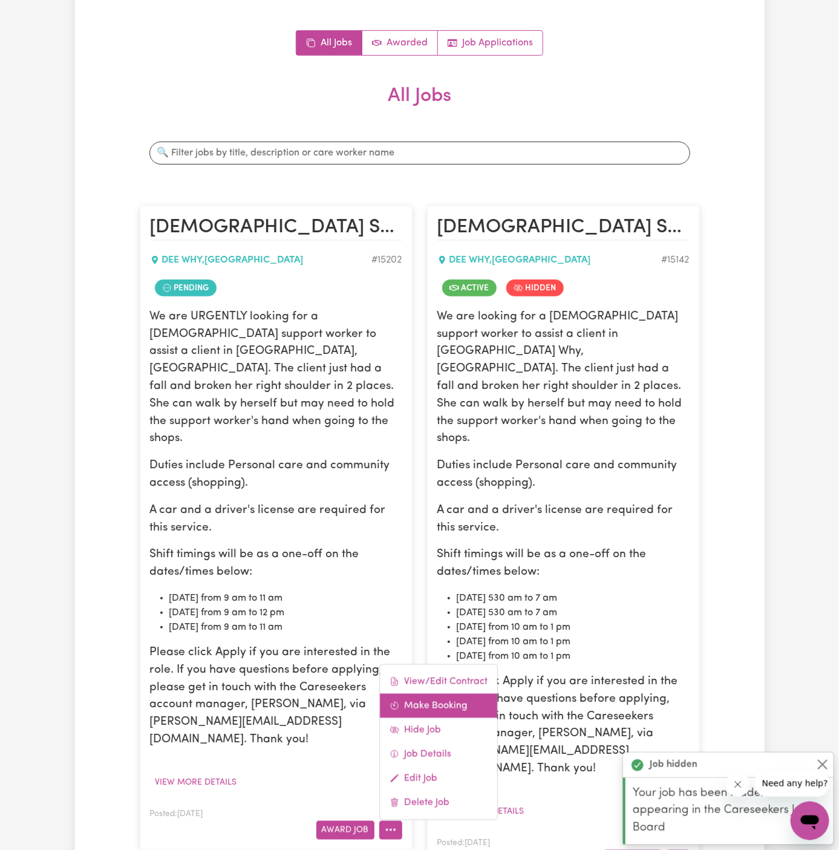
click at [448, 693] on link "Make Booking" at bounding box center [438, 705] width 117 height 24
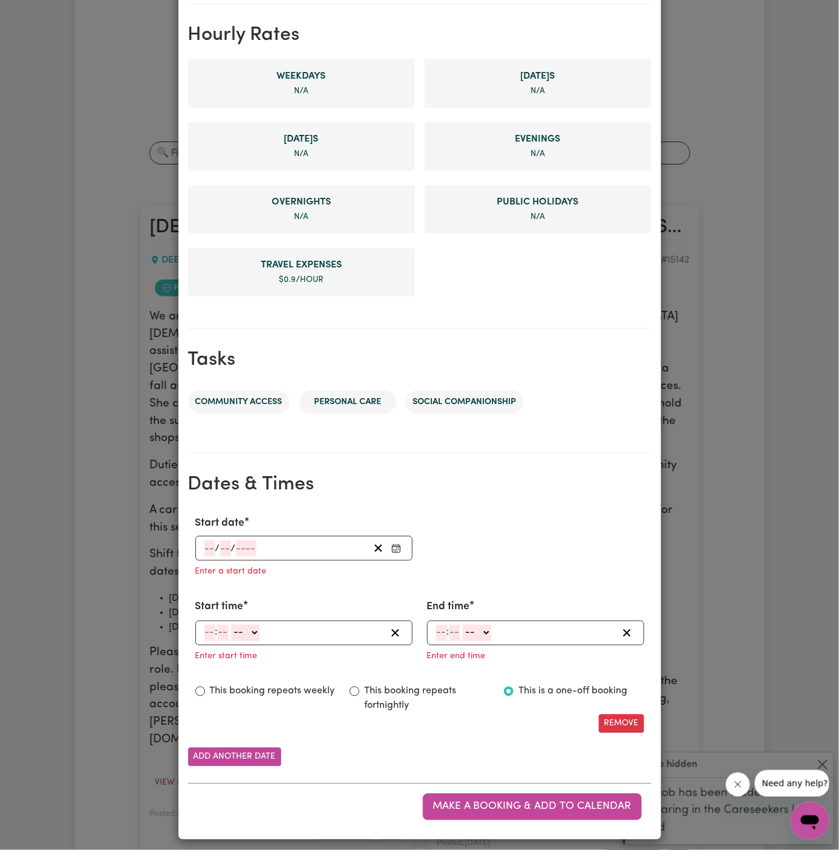
scroll to position [278, 0]
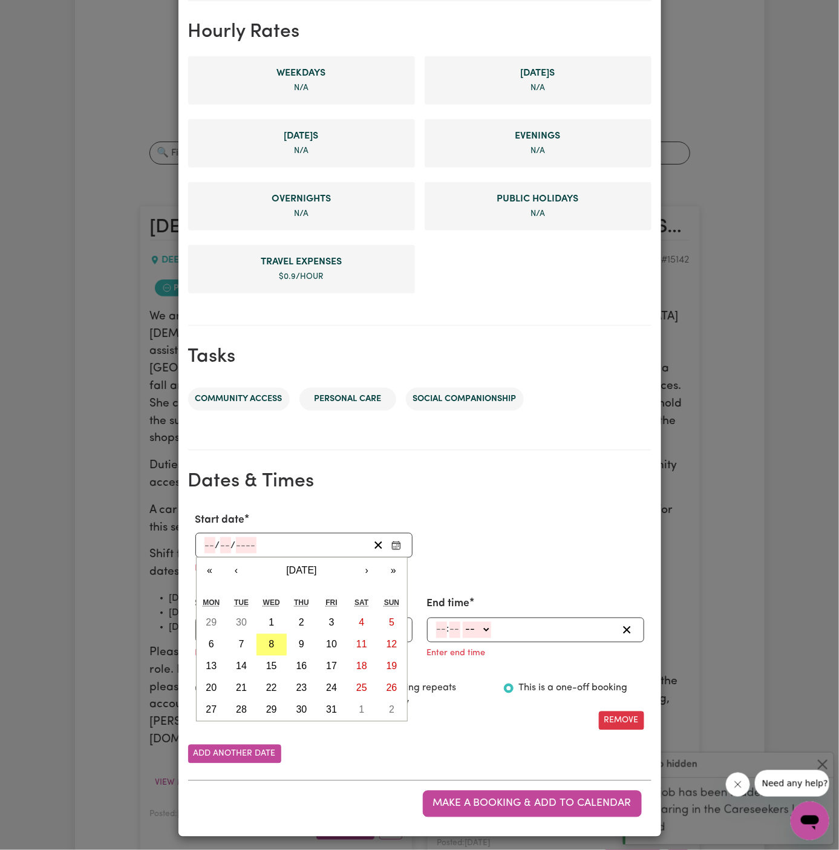
click at [205, 545] on input "number" at bounding box center [210, 545] width 11 height 16
click at [277, 666] on abbr "15" at bounding box center [271, 666] width 11 height 10
type input "[DATE]"
type input "15"
type input "10"
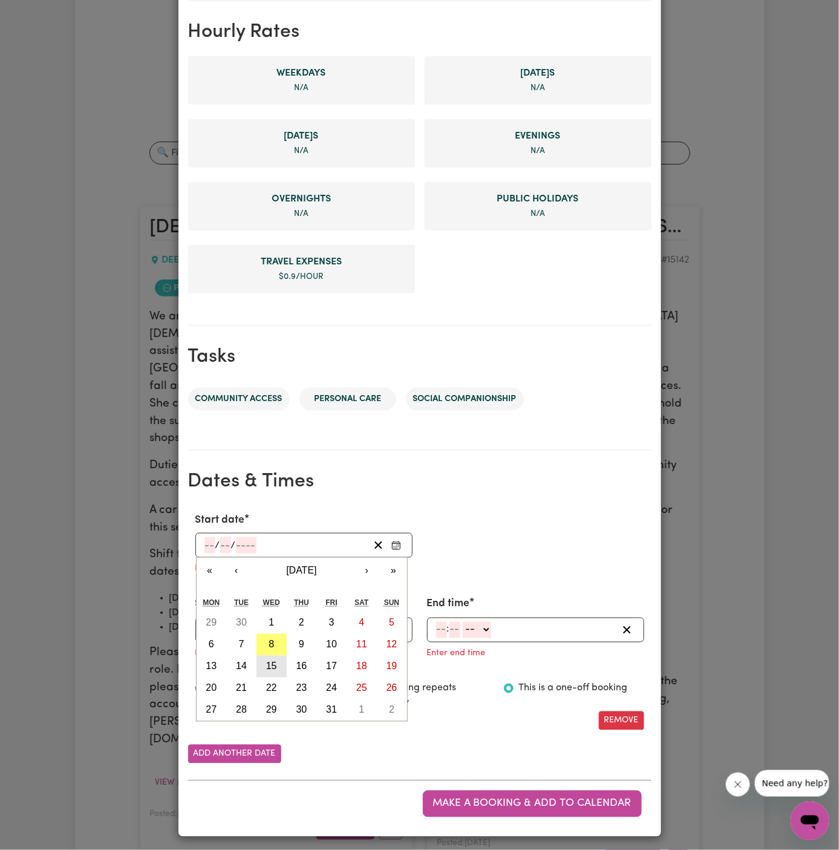
type input "2025"
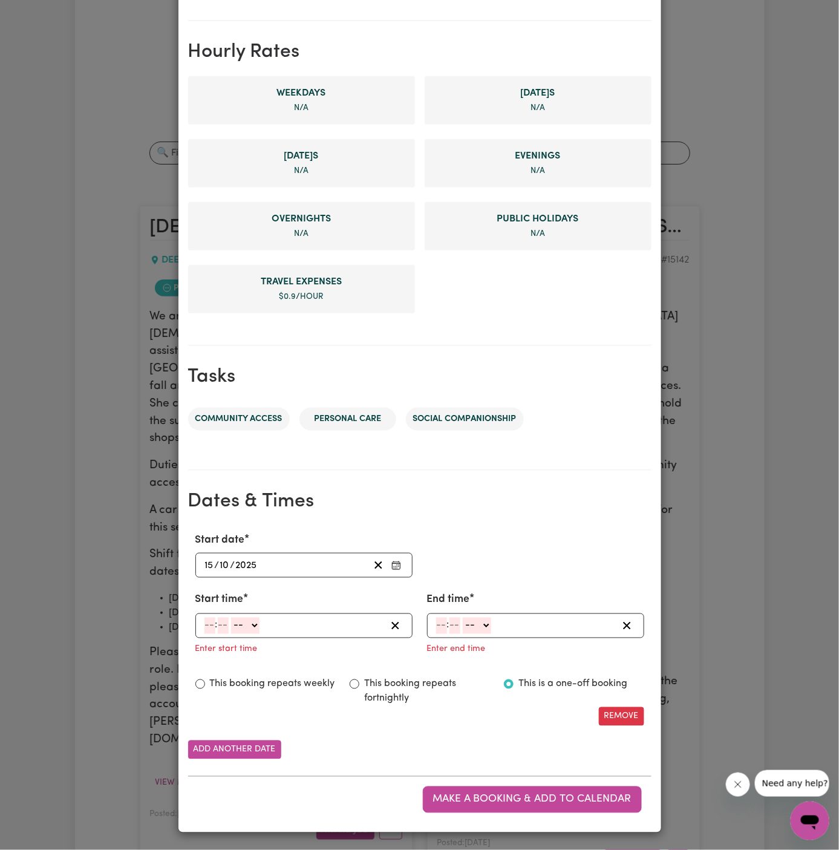
scroll to position [254, 0]
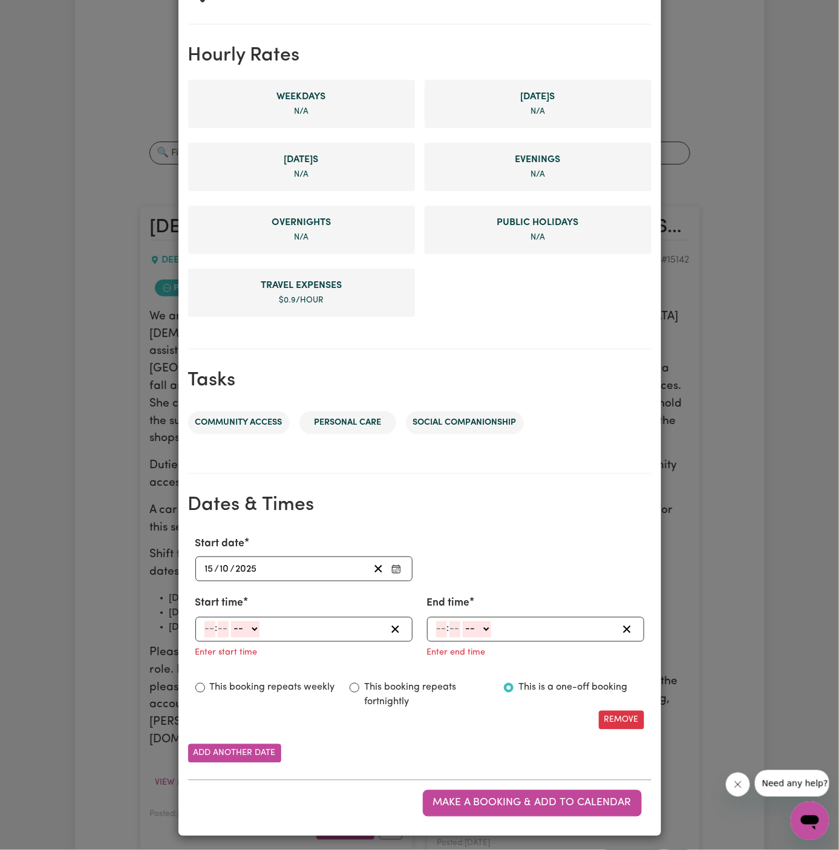
click at [209, 623] on input "number" at bounding box center [210, 629] width 11 height 16
type input "9"
type input "0"
click at [243, 627] on select "-- AM PM" at bounding box center [243, 629] width 28 height 16
select select "am"
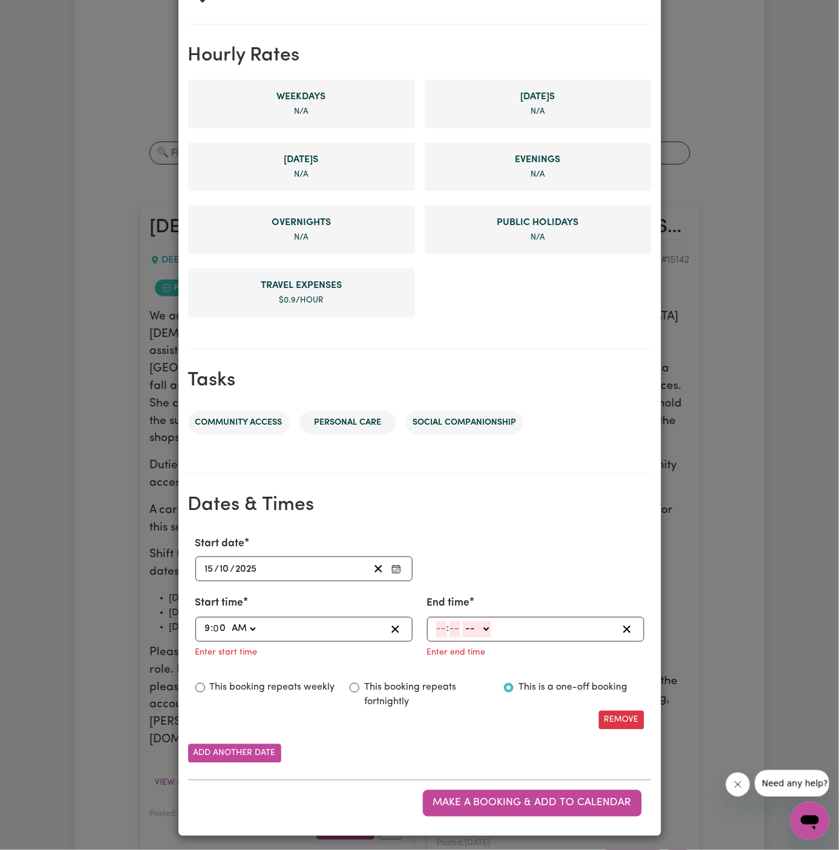
click at [229, 621] on select "-- AM PM" at bounding box center [243, 629] width 28 height 16
type input "09:00"
click at [436, 627] on input "number" at bounding box center [441, 629] width 11 height 16
type input "1"
click at [456, 630] on span at bounding box center [457, 629] width 2 height 11
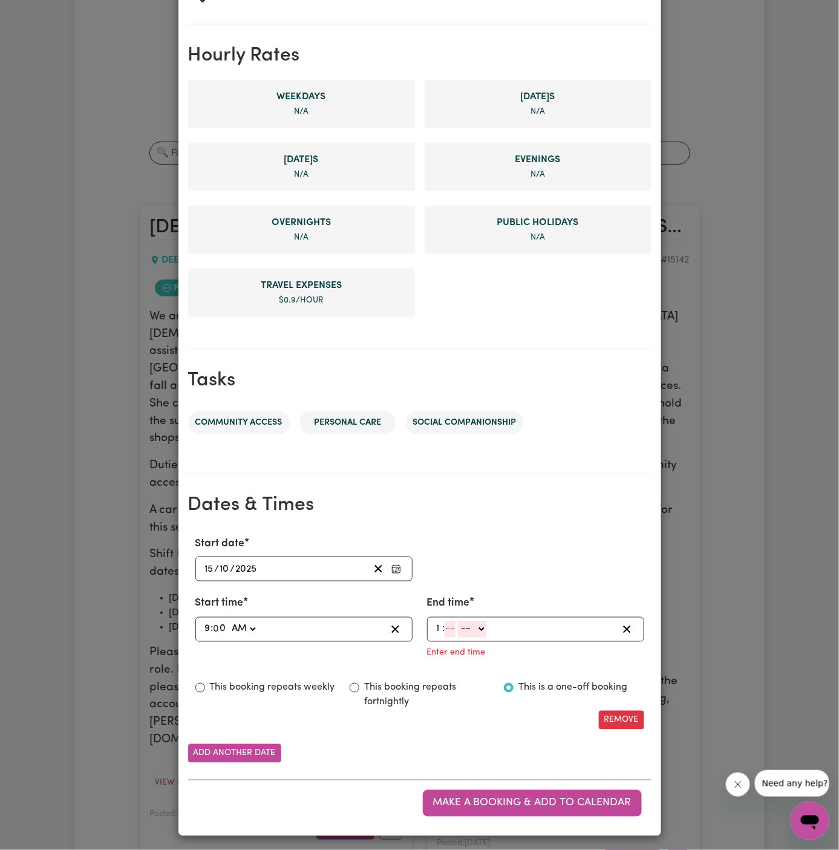
click at [451, 624] on input "number" at bounding box center [450, 629] width 11 height 16
type input "30"
click at [464, 626] on select "-- AM PM" at bounding box center [474, 629] width 28 height 16
select select "pm"
click at [460, 638] on select "-- AM PM" at bounding box center [474, 629] width 28 height 16
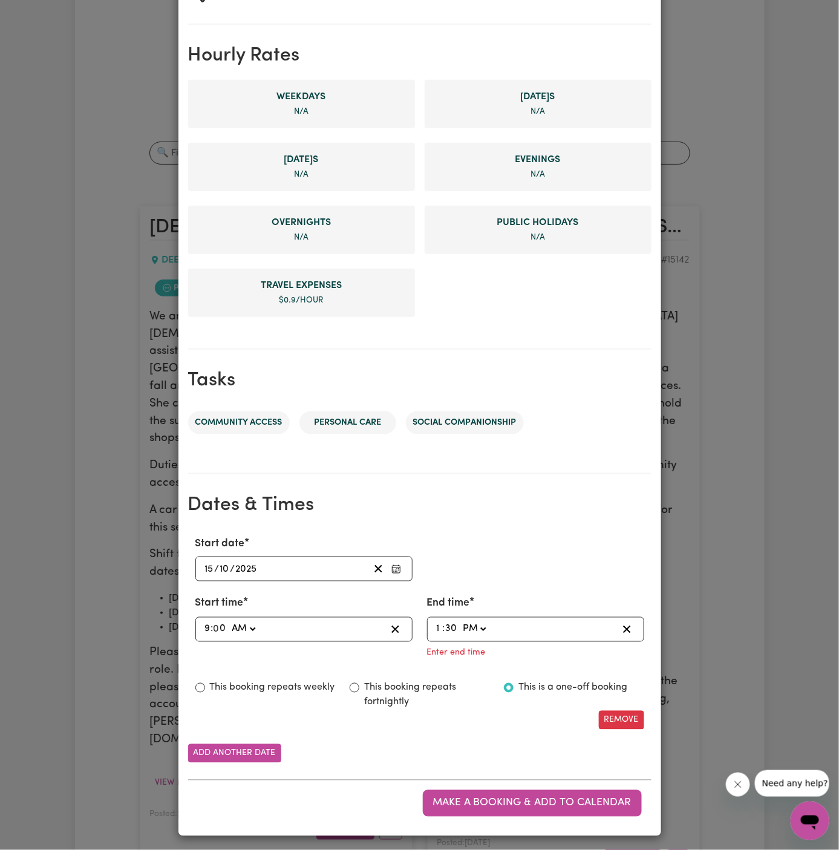
type input "13:30"
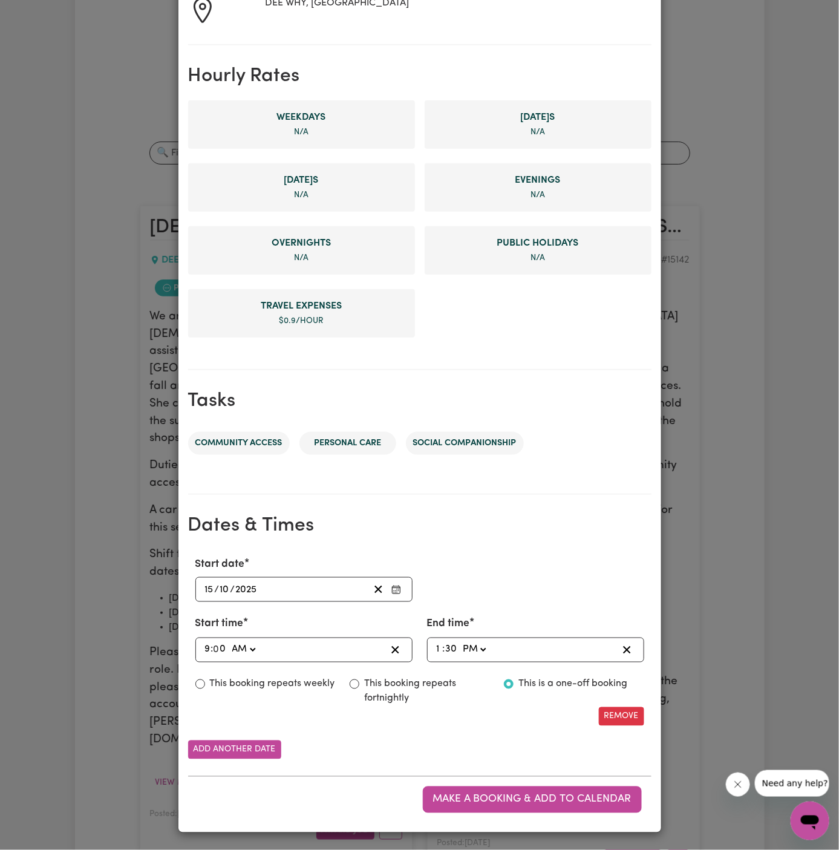
scroll to position [229, 0]
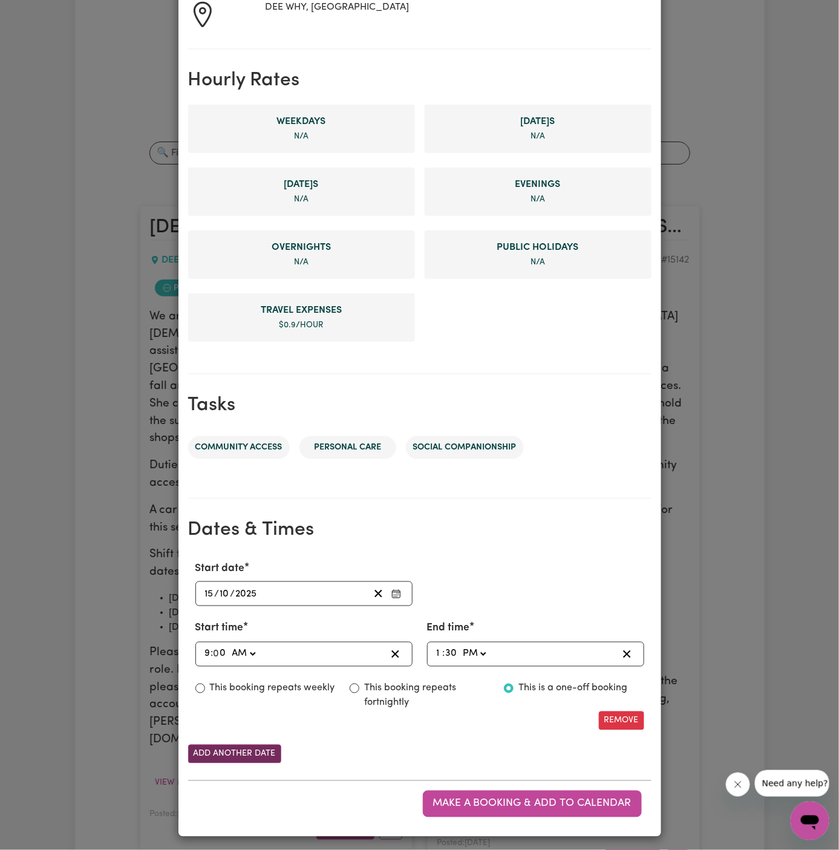
click at [246, 755] on button "Add another date" at bounding box center [234, 754] width 93 height 19
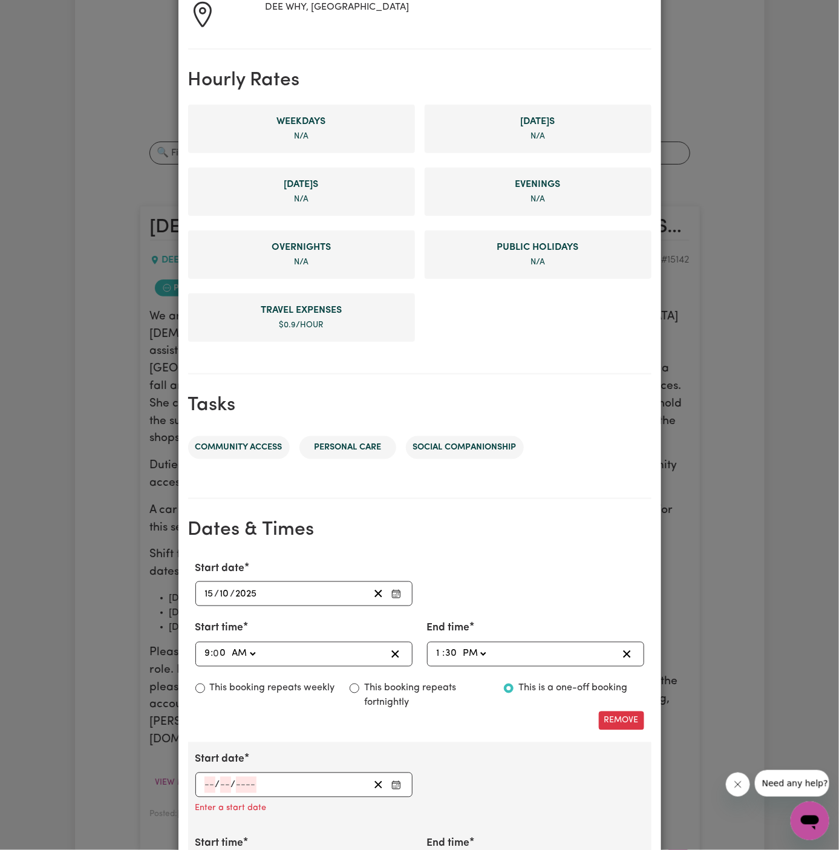
click at [205, 781] on input "number" at bounding box center [210, 785] width 11 height 16
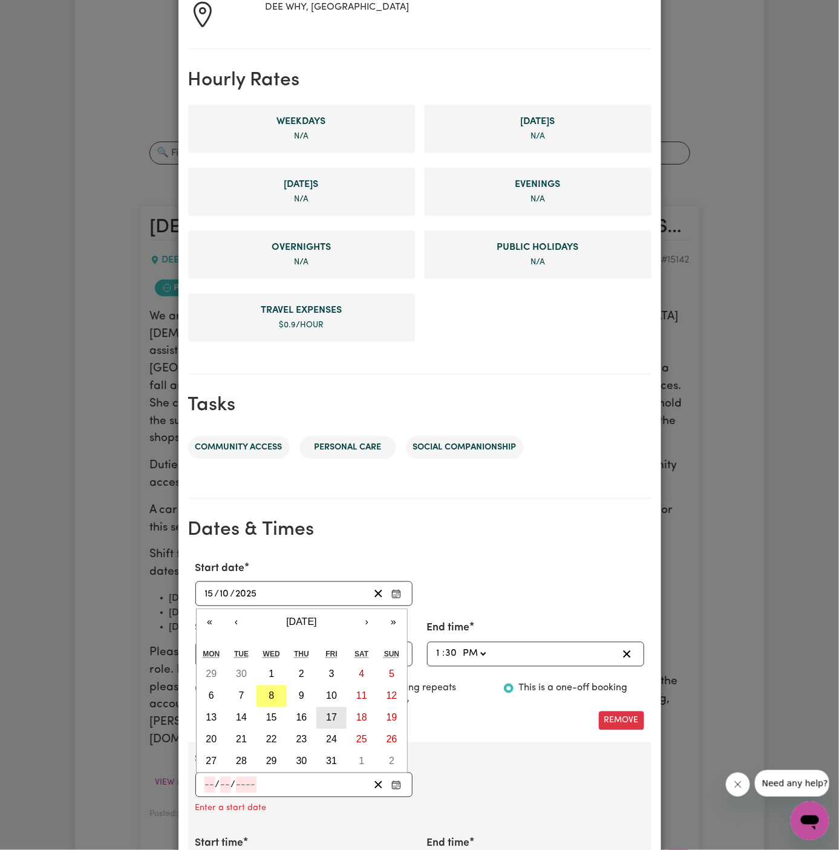
click at [335, 717] on abbr "17" at bounding box center [331, 718] width 11 height 10
type input "[DATE]"
type input "17"
type input "10"
type input "2025"
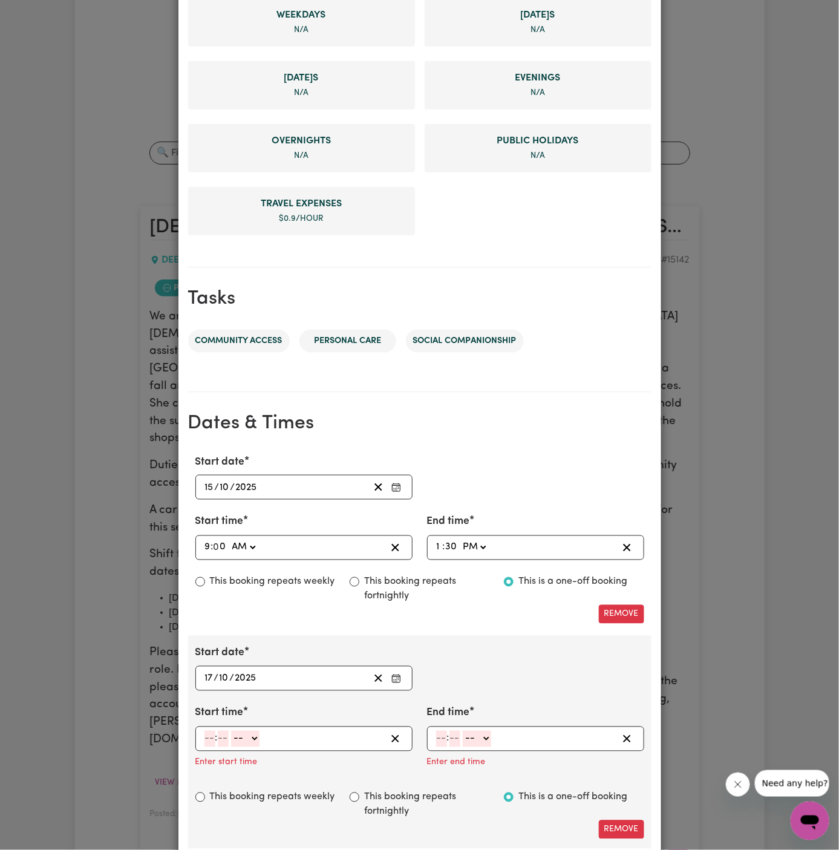
scroll to position [444, 0]
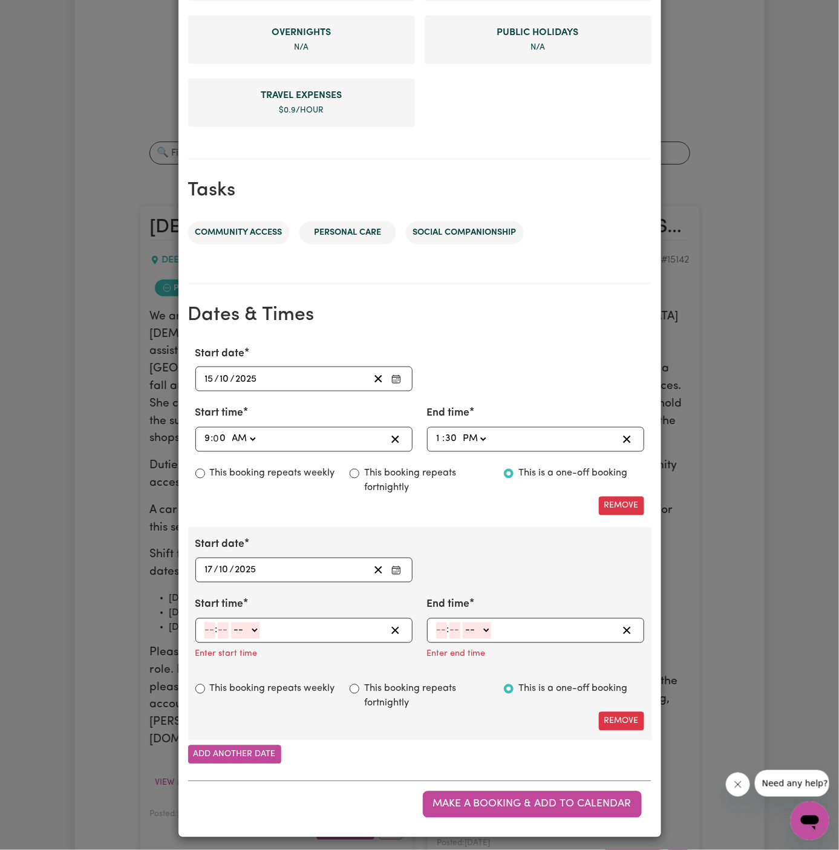
click at [209, 623] on input "number" at bounding box center [210, 631] width 11 height 16
type input "9"
type input "00"
click at [243, 626] on select "-- AM PM" at bounding box center [243, 631] width 28 height 16
select select "am"
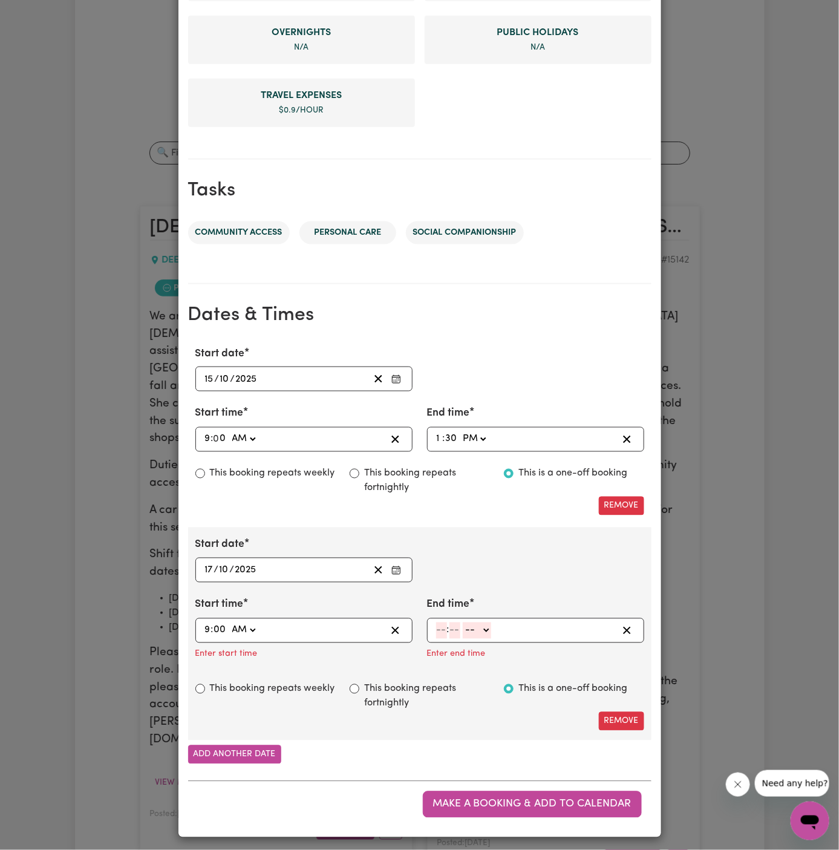
click at [229, 623] on select "-- AM PM" at bounding box center [243, 631] width 28 height 16
type input "09:00"
type input "0"
click at [443, 624] on input "number" at bounding box center [441, 631] width 11 height 16
type input "11"
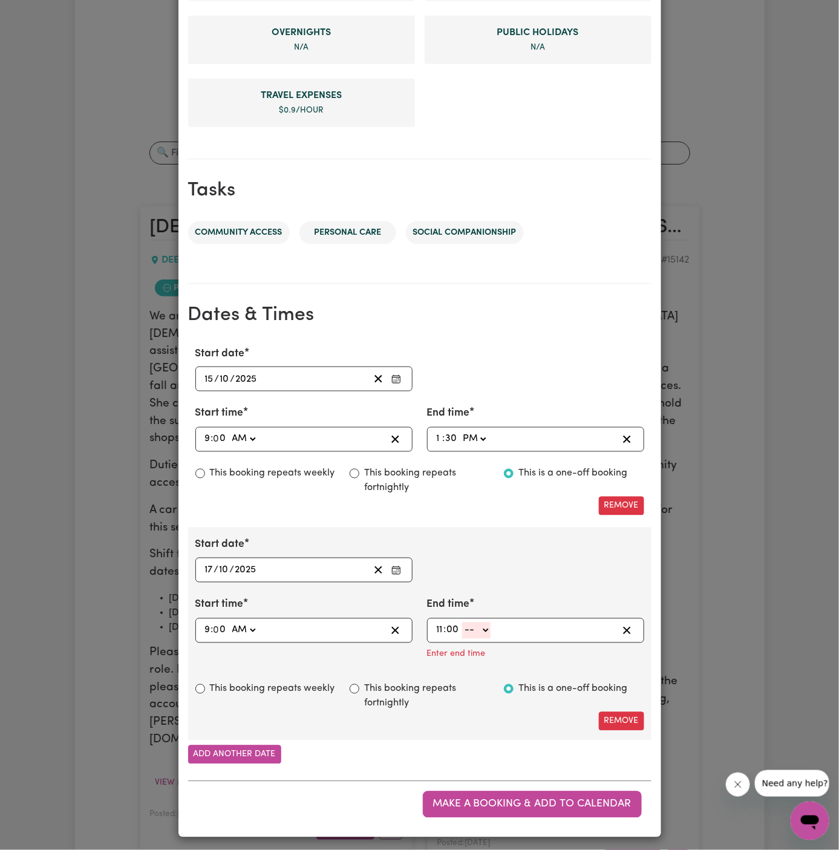
type input "00"
click at [481, 627] on select "-- AM PM" at bounding box center [476, 631] width 28 height 16
select select "am"
click at [462, 639] on select "-- AM PM" at bounding box center [476, 631] width 28 height 16
type input "11:00"
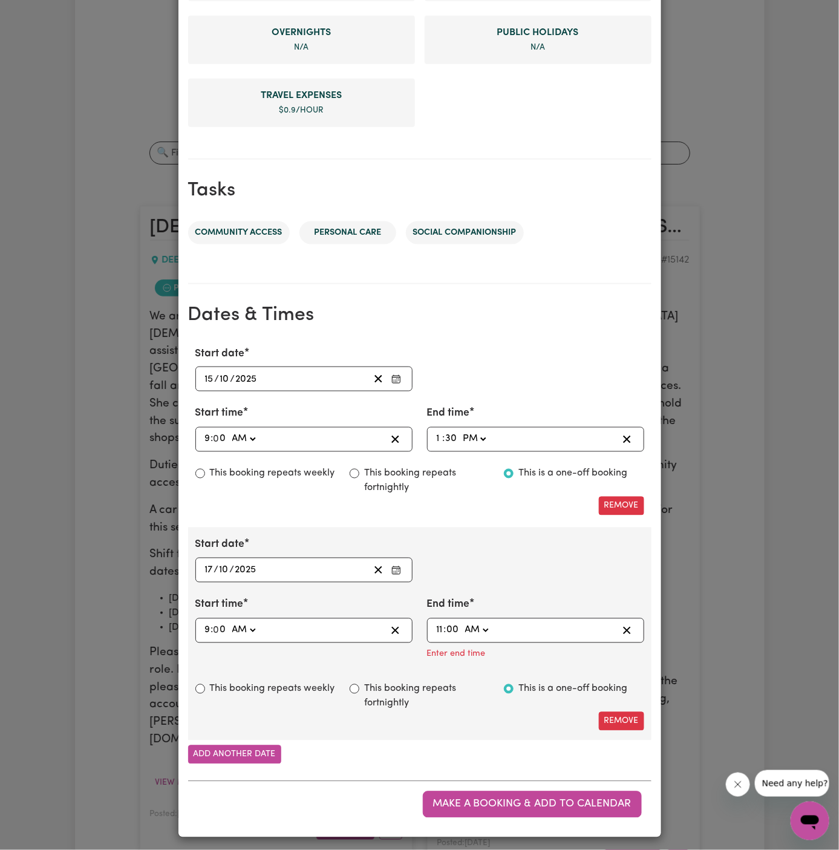
type input "0"
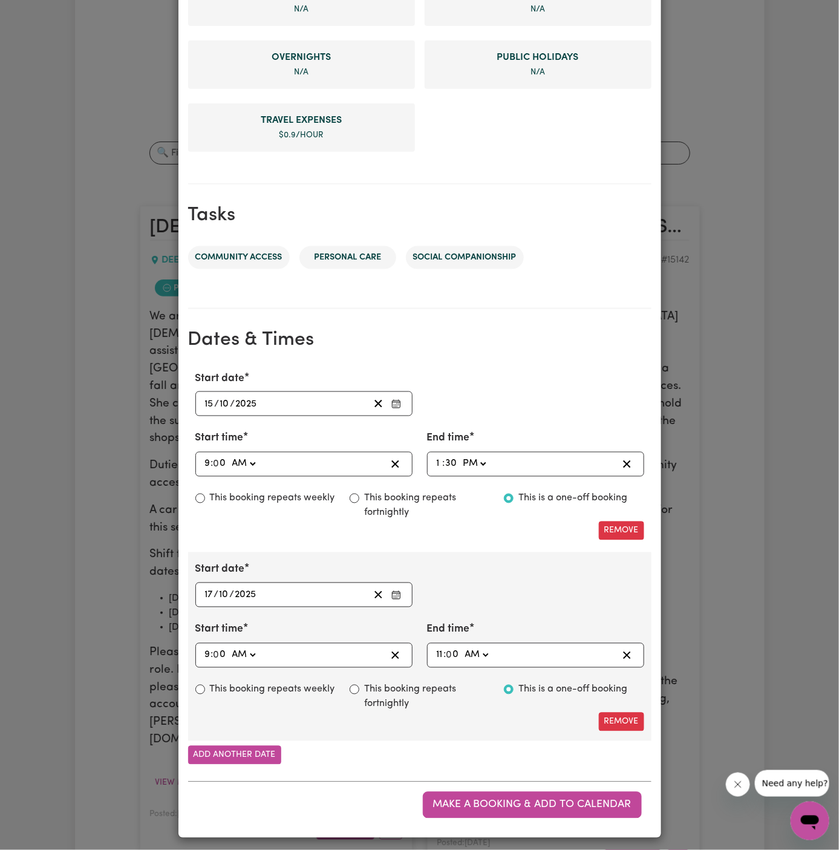
click at [514, 580] on div "Start date [DATE] [DATE] « ‹ [DATE] › » Mon Tue Wed Thu Fri Sat Sun 29 30 1 2 3…" at bounding box center [419, 584] width 463 height 45
click at [516, 793] on button "Make a booking & add to calendar" at bounding box center [532, 805] width 219 height 27
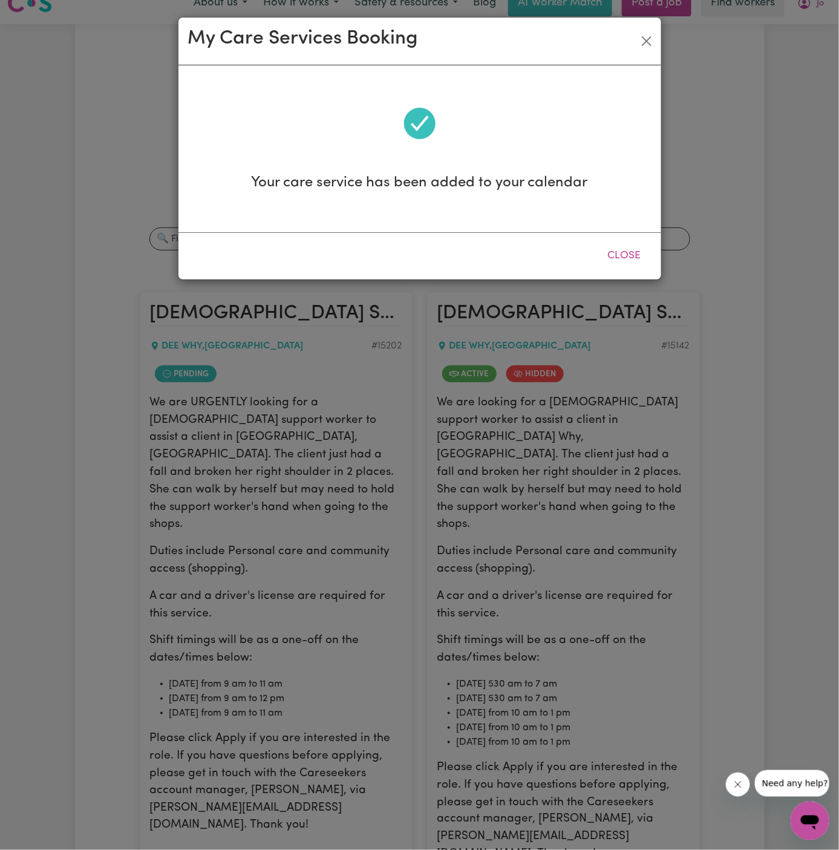
scroll to position [0, 0]
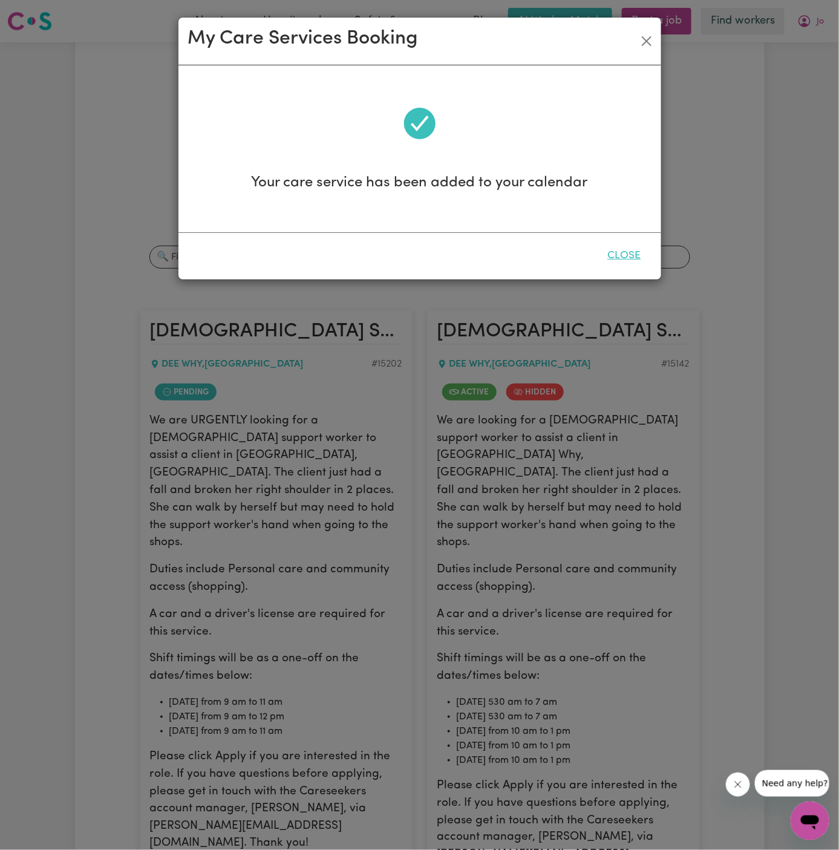
click at [637, 257] on button "Close" at bounding box center [625, 256] width 54 height 27
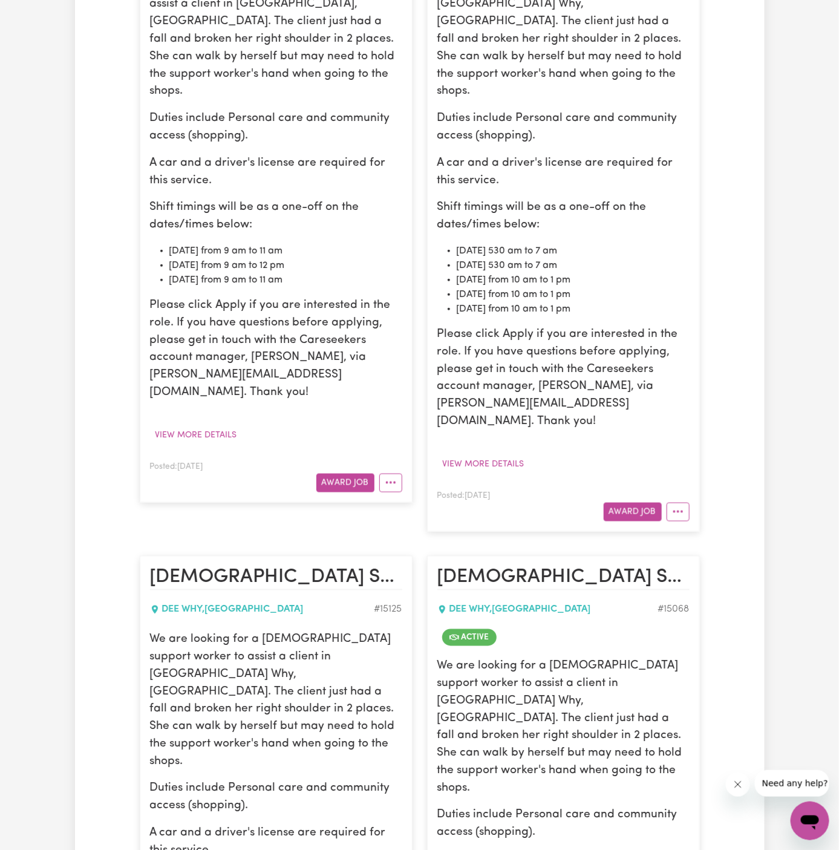
scroll to position [476, 0]
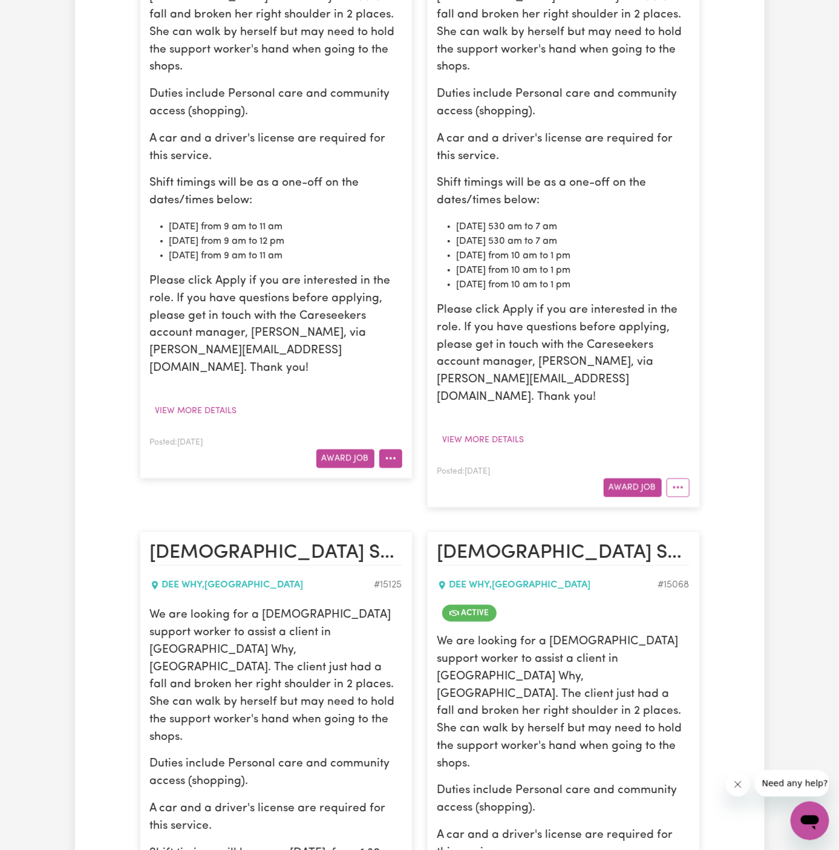
click at [389, 450] on button "More options" at bounding box center [390, 459] width 23 height 19
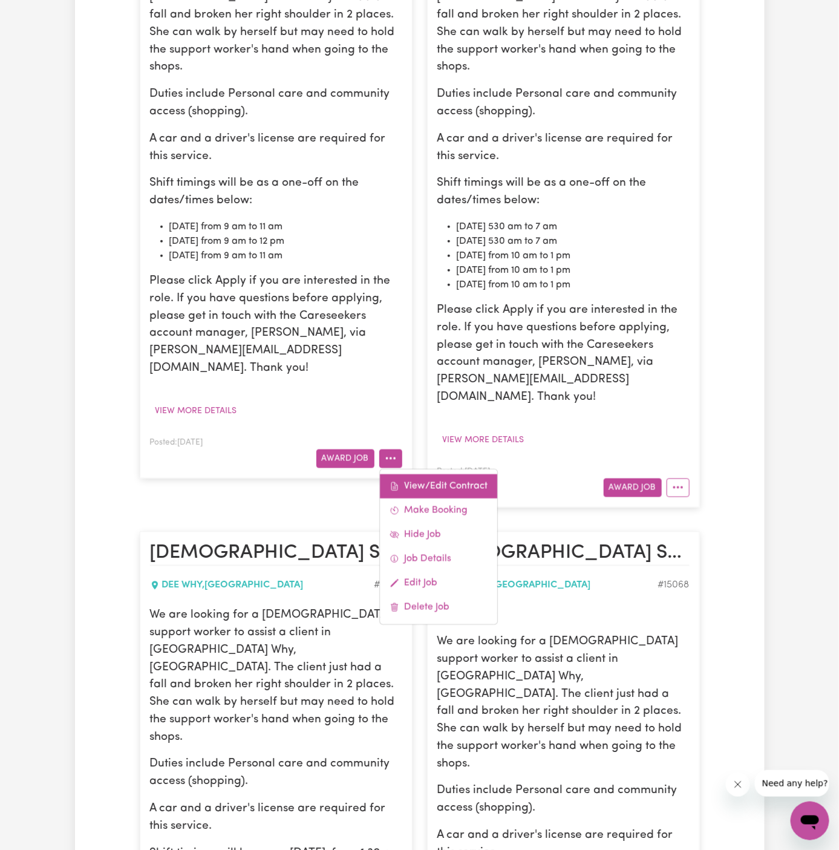
click at [439, 474] on link "View/Edit Contract" at bounding box center [438, 486] width 117 height 24
select select "WEEKDAY_DAYTIME"
select select "PERSONAL_DOMESTIC_ACTIVITIES"
select select "ONE"
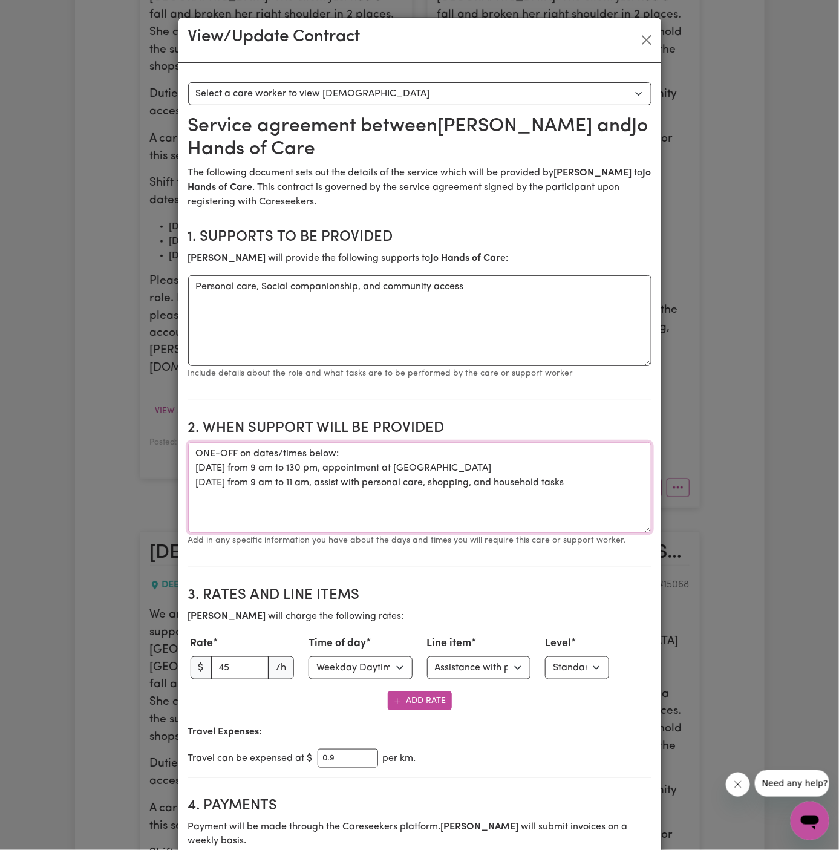
click at [327, 451] on textarea "ONE-OFF on dates/times below: [DATE] from 9 am to 130 pm, appointment at [GEOGR…" at bounding box center [419, 487] width 463 height 91
drag, startPoint x: 624, startPoint y: 486, endPoint x: 176, endPoint y: 444, distance: 450.4
click at [176, 444] on div "View/Update Contract Select a contract to view Select a care worker to view [DE…" at bounding box center [419, 425] width 839 height 850
click at [350, 494] on textarea "ONE-OFF on dates/times below: [DATE] from 9 am to 130 pm, appointment at [GEOGR…" at bounding box center [419, 487] width 463 height 91
click at [381, 494] on textarea "ONE-OFF on dates/times below: [DATE] from 9 am to 130 pm, appointment at [GEOGR…" at bounding box center [419, 487] width 463 height 91
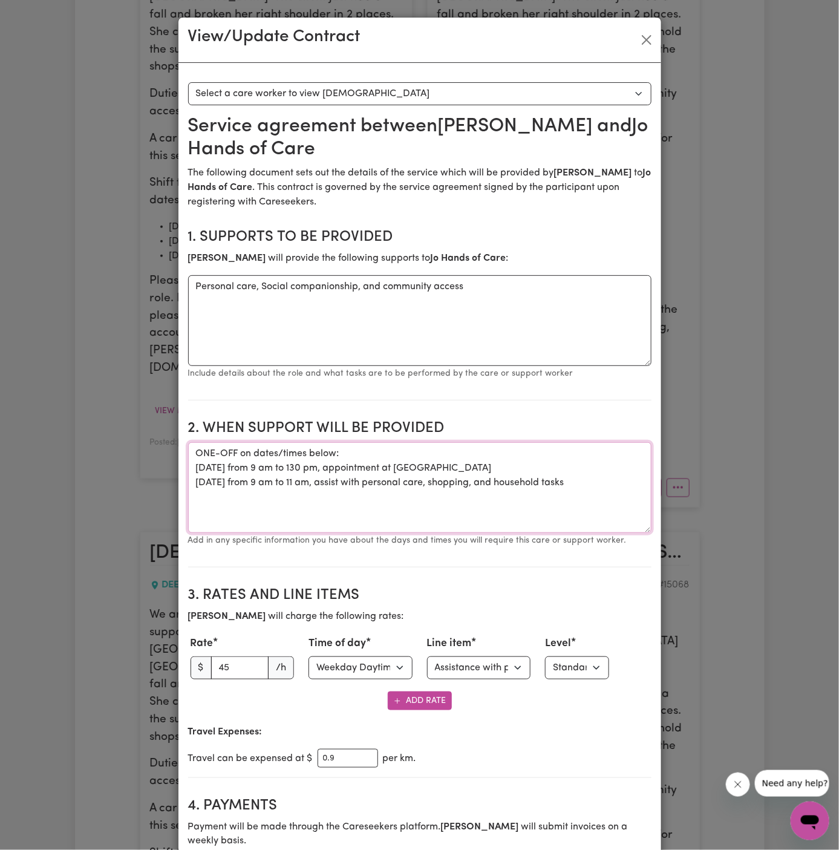
click at [541, 475] on textarea "ONE-OFF on dates/times below: [DATE] from 9 am to 130 pm, appointment at [GEOGR…" at bounding box center [419, 487] width 463 height 91
drag, startPoint x: 593, startPoint y: 475, endPoint x: 153, endPoint y: 448, distance: 440.7
click at [153, 448] on div "View/Update Contract Select a contract to view Select a care worker to view [DE…" at bounding box center [419, 425] width 839 height 850
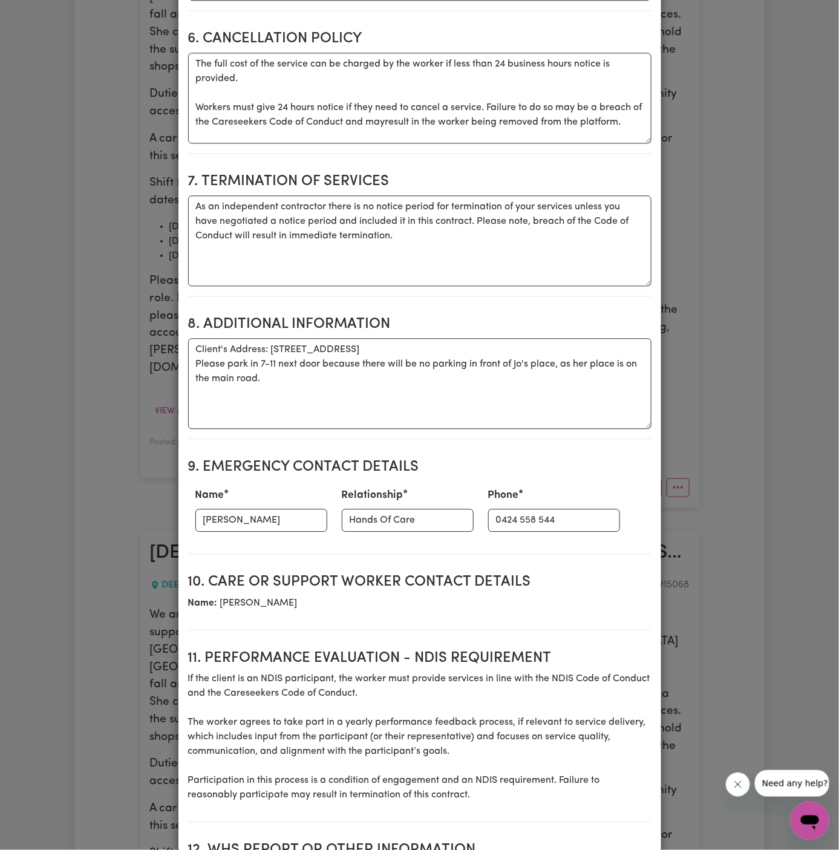
scroll to position [1091, 0]
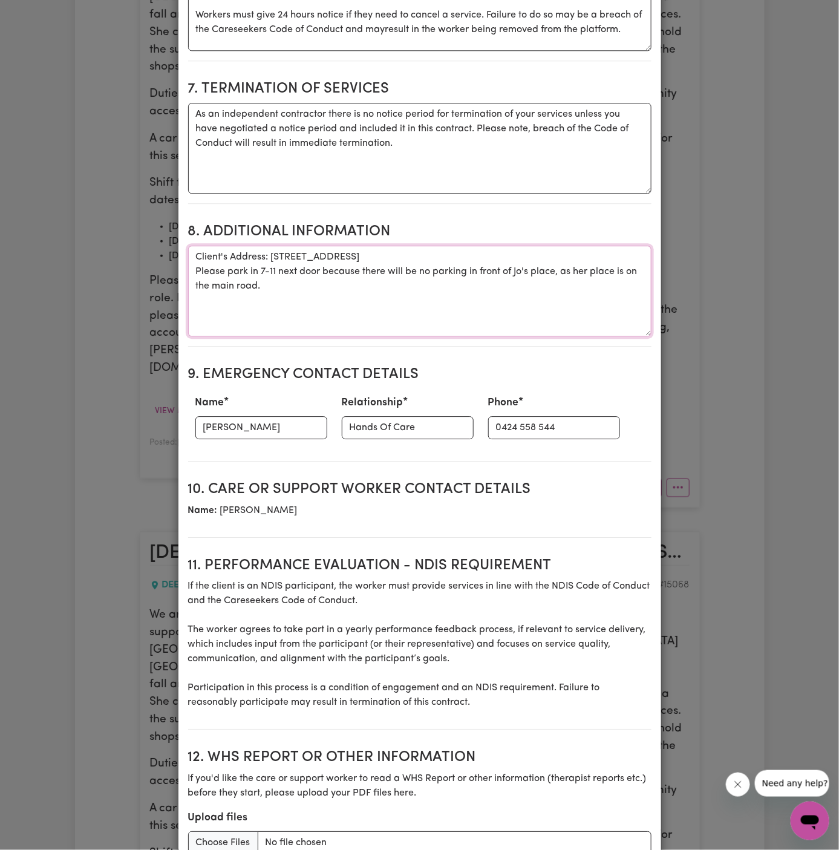
click at [272, 273] on textarea "Client's Address: [STREET_ADDRESS] Please park in 7-11 next door because there …" at bounding box center [419, 291] width 463 height 91
click at [272, 275] on textarea "Client's Address: [STREET_ADDRESS] Please park in 7-11 next door because there …" at bounding box center [419, 291] width 463 height 91
click at [289, 283] on textarea "Client's Address: [STREET_ADDRESS] Please park in 7-11 next door because there …" at bounding box center [419, 291] width 463 height 91
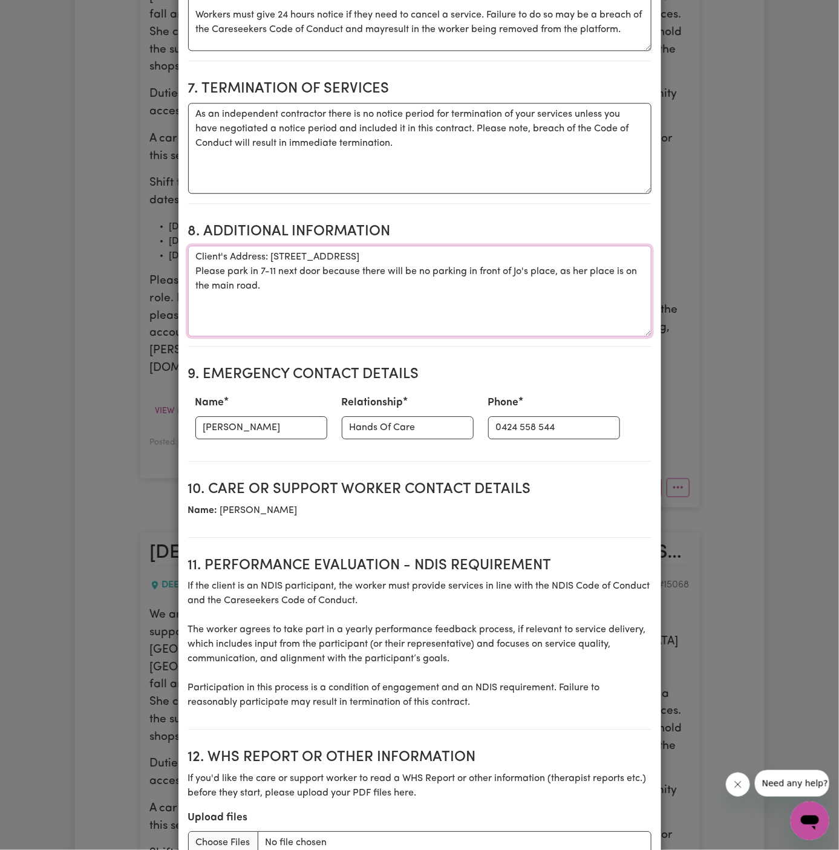
drag, startPoint x: 289, startPoint y: 283, endPoint x: 186, endPoint y: 269, distance: 103.3
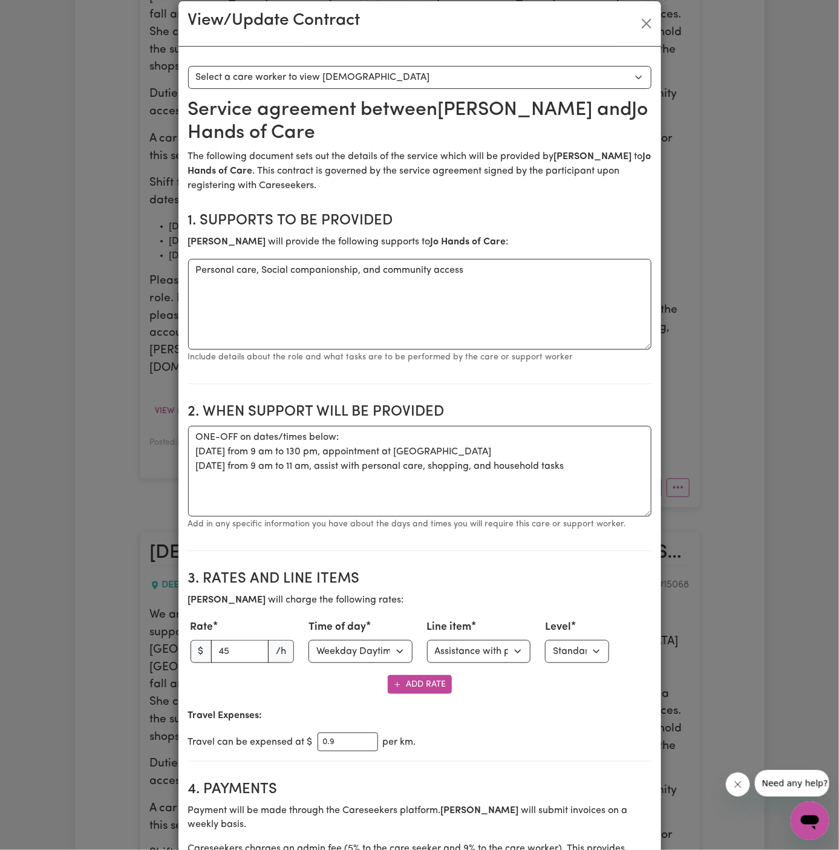
scroll to position [0, 0]
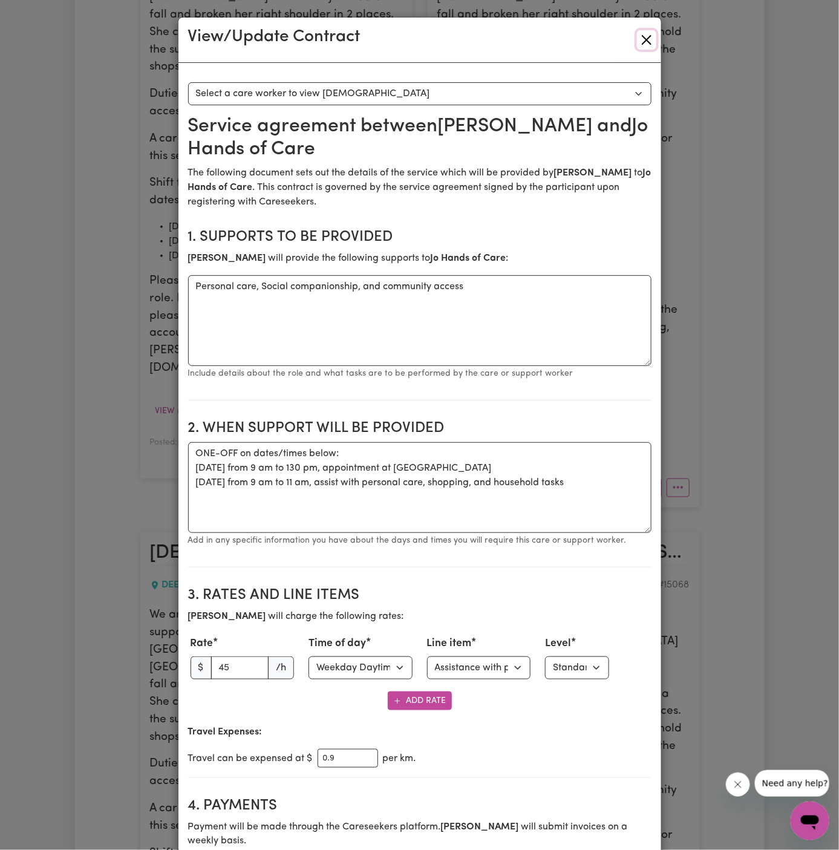
click at [643, 44] on button "Close" at bounding box center [646, 39] width 19 height 19
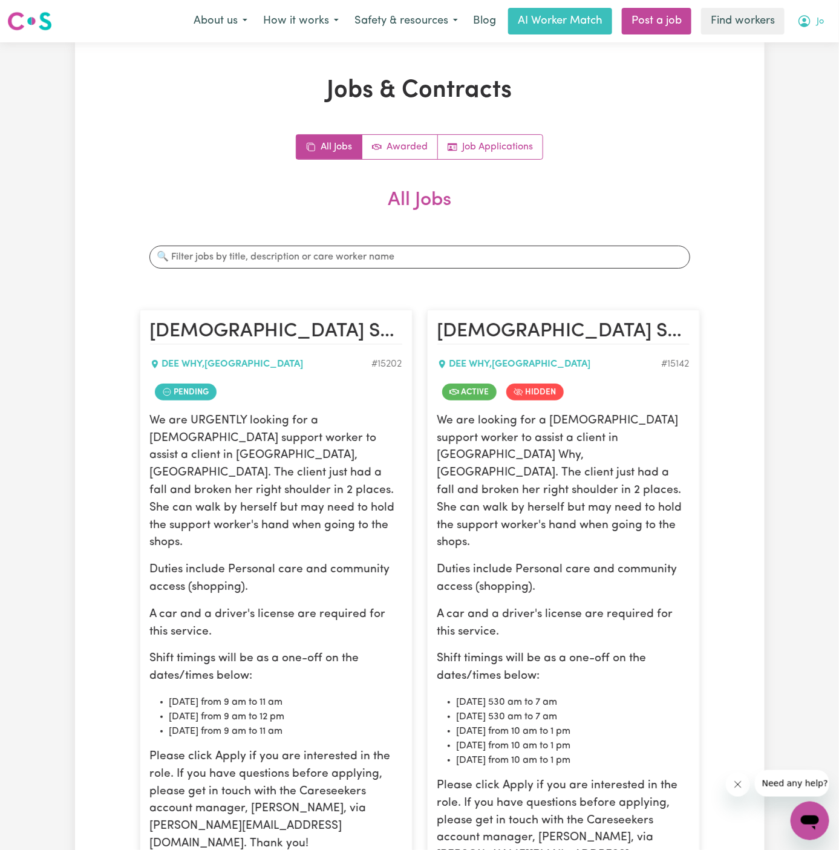
click at [820, 16] on button "Jo" at bounding box center [811, 20] width 42 height 25
click at [818, 47] on link "My Dashboard" at bounding box center [784, 47] width 96 height 23
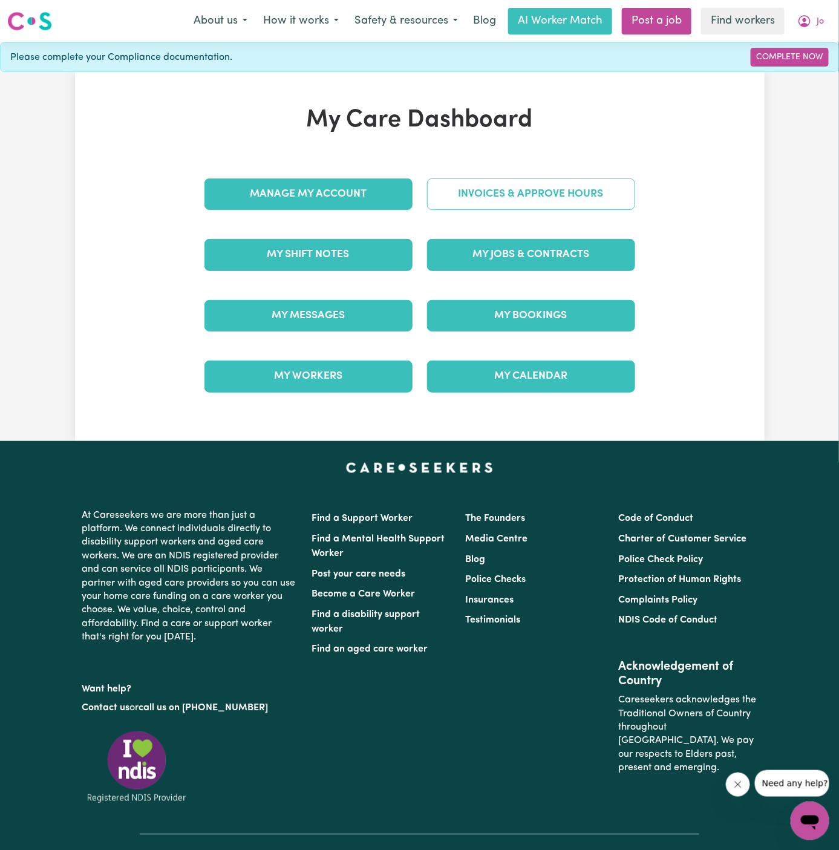
click at [534, 206] on link "Invoices & Approve Hours" at bounding box center [531, 193] width 208 height 31
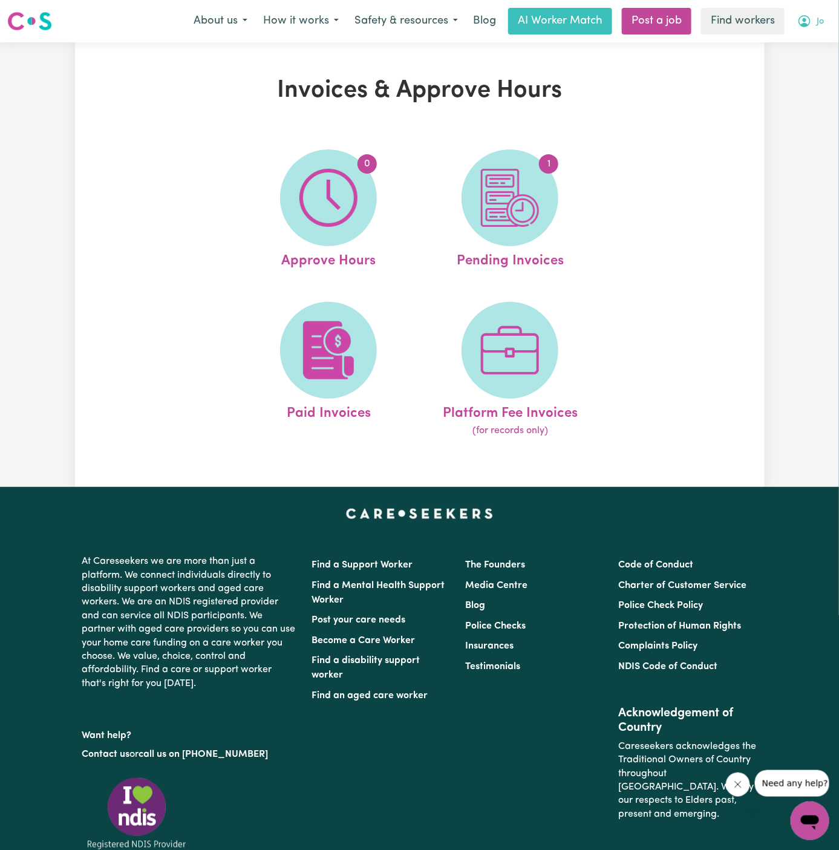
click at [809, 21] on icon "My Account" at bounding box center [804, 21] width 15 height 15
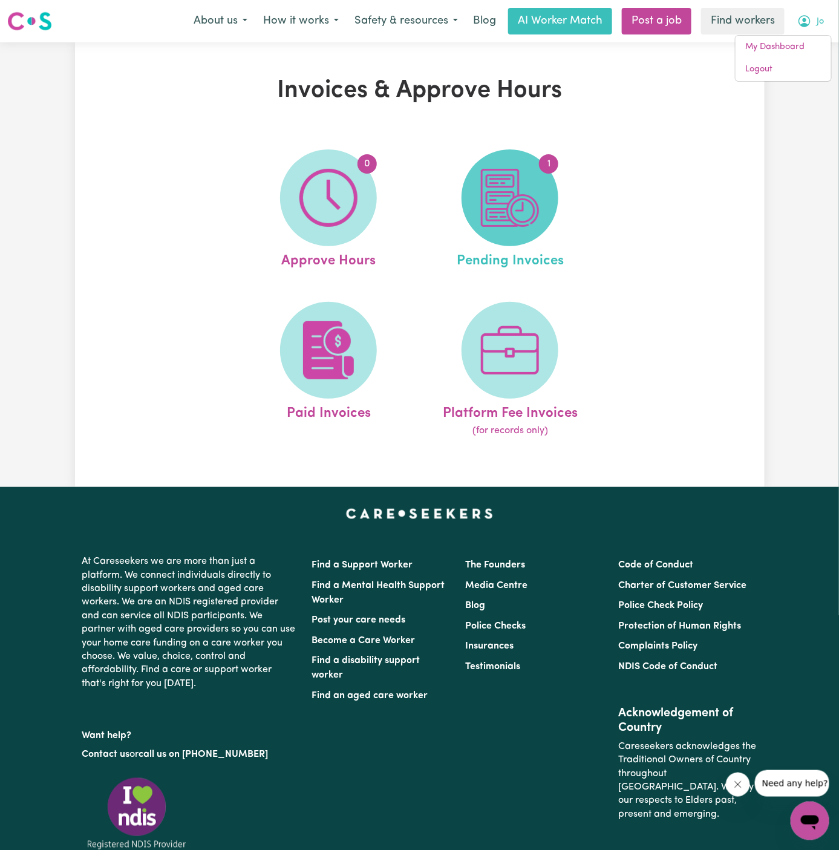
click at [521, 220] on img at bounding box center [510, 198] width 58 height 58
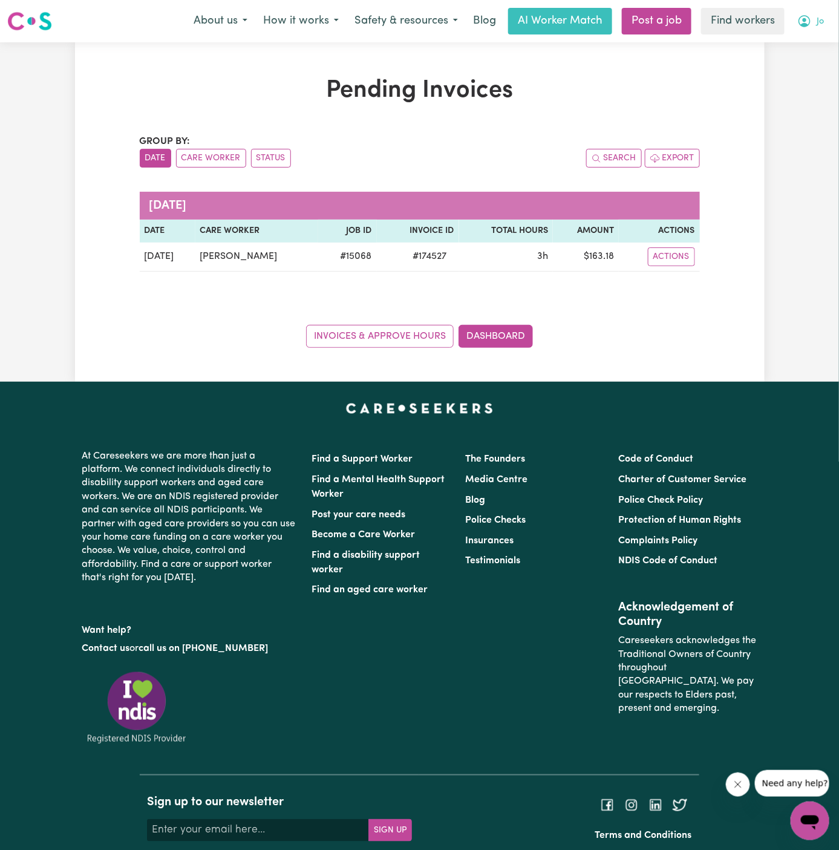
click at [827, 18] on button "Jo" at bounding box center [811, 20] width 42 height 25
click at [814, 47] on link "My Dashboard" at bounding box center [784, 47] width 96 height 23
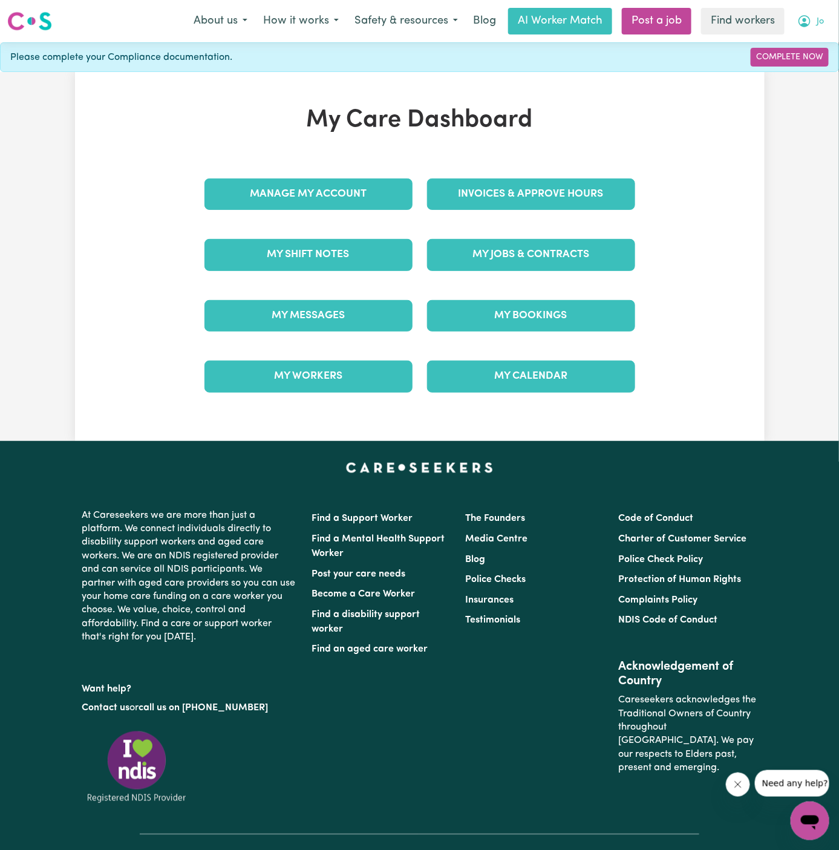
click at [828, 27] on button "Jo" at bounding box center [811, 20] width 42 height 25
click at [791, 65] on link "Logout" at bounding box center [784, 69] width 96 height 23
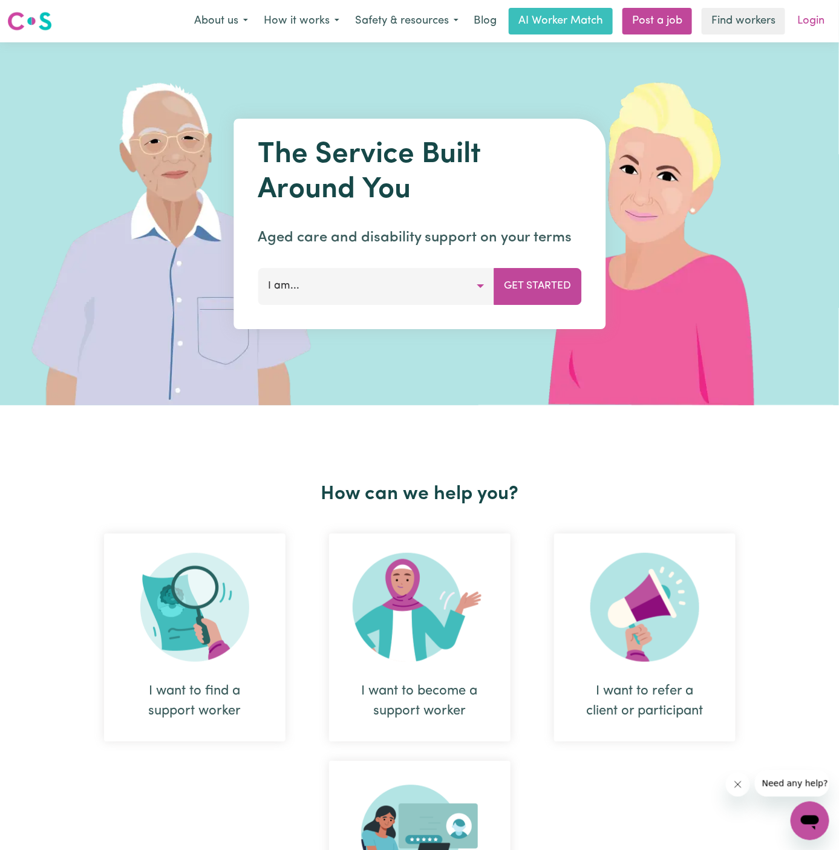
click at [811, 17] on link "Login" at bounding box center [811, 21] width 42 height 27
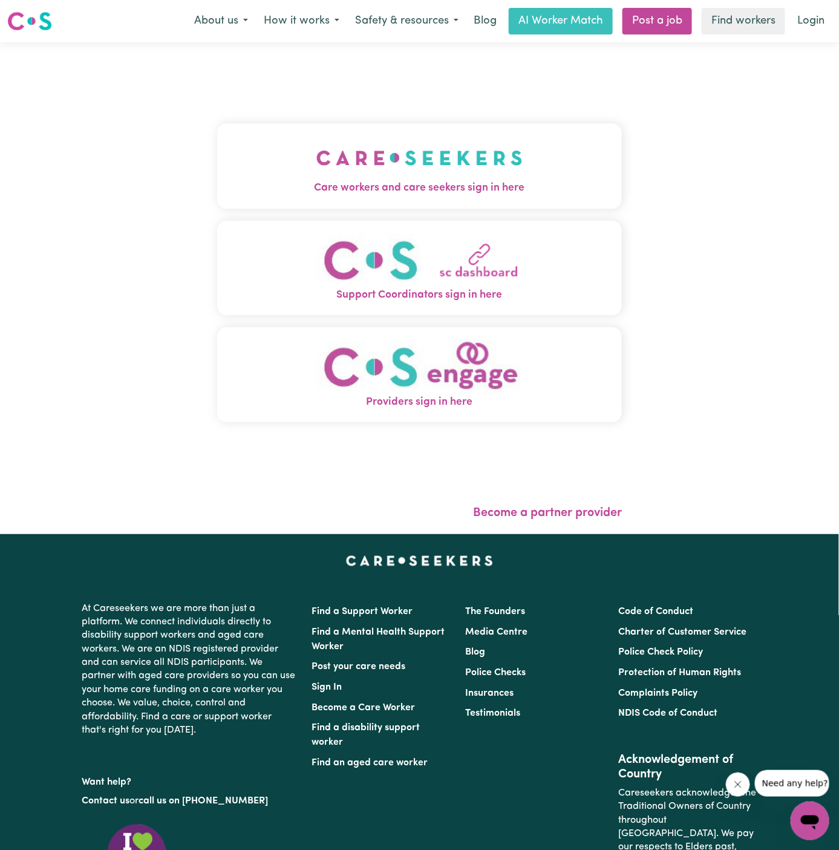
click at [419, 142] on img "Care workers and care seekers sign in here" at bounding box center [419, 158] width 206 height 45
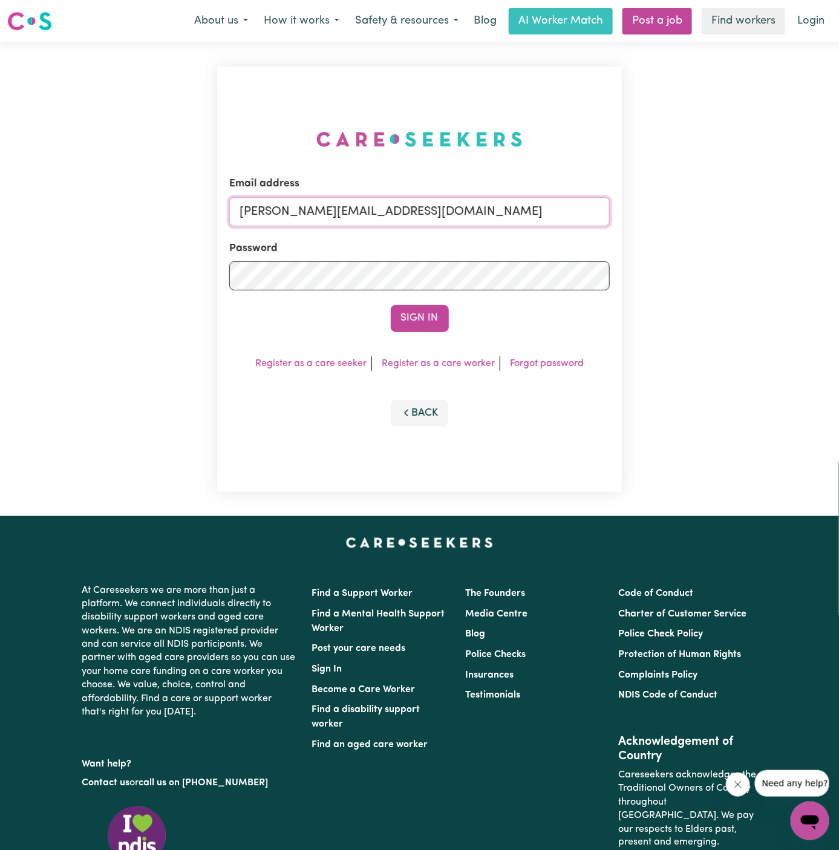
click at [449, 212] on input "[PERSON_NAME][EMAIL_ADDRESS][DOMAIN_NAME]" at bounding box center [419, 211] width 381 height 29
drag, startPoint x: 299, startPoint y: 215, endPoint x: 746, endPoint y: 213, distance: 447.2
click at [746, 213] on div "Email address [EMAIL_ADDRESS][DOMAIN_NAME] Password Sign In Register as a care …" at bounding box center [419, 279] width 839 height 474
type input "superuser~[EMAIL_ADDRESS][DOMAIN_NAME]"
click at [391, 305] on button "Sign In" at bounding box center [420, 318] width 58 height 27
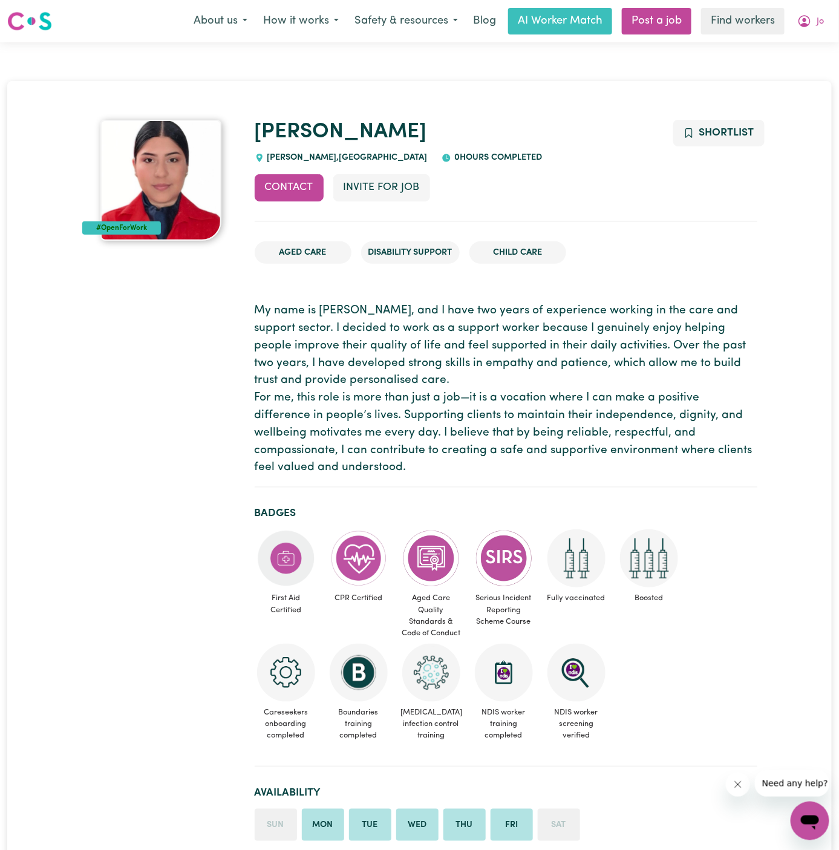
click at [288, 155] on span "CROMER , New South Wales" at bounding box center [345, 157] width 163 height 9
copy span "CROMER"
